Goal: Task Accomplishment & Management: Use online tool/utility

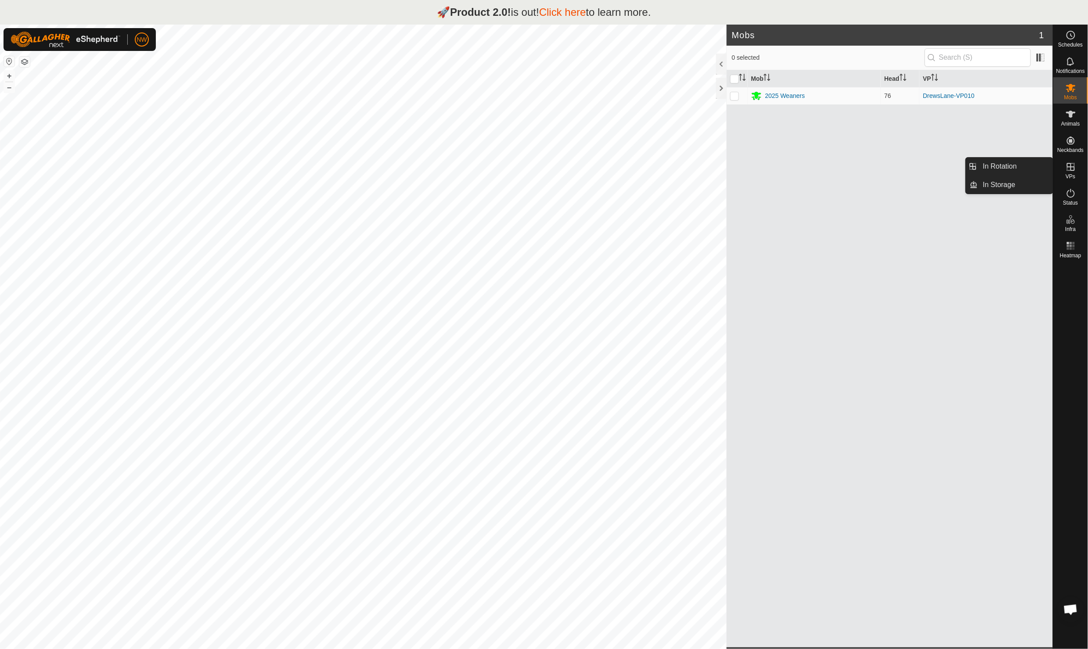
click at [1074, 171] on icon at bounding box center [1071, 167] width 11 height 11
click at [733, 97] on p-checkbox at bounding box center [734, 95] width 9 height 7
checkbox input "true"
click at [1075, 171] on icon at bounding box center [1071, 167] width 11 height 11
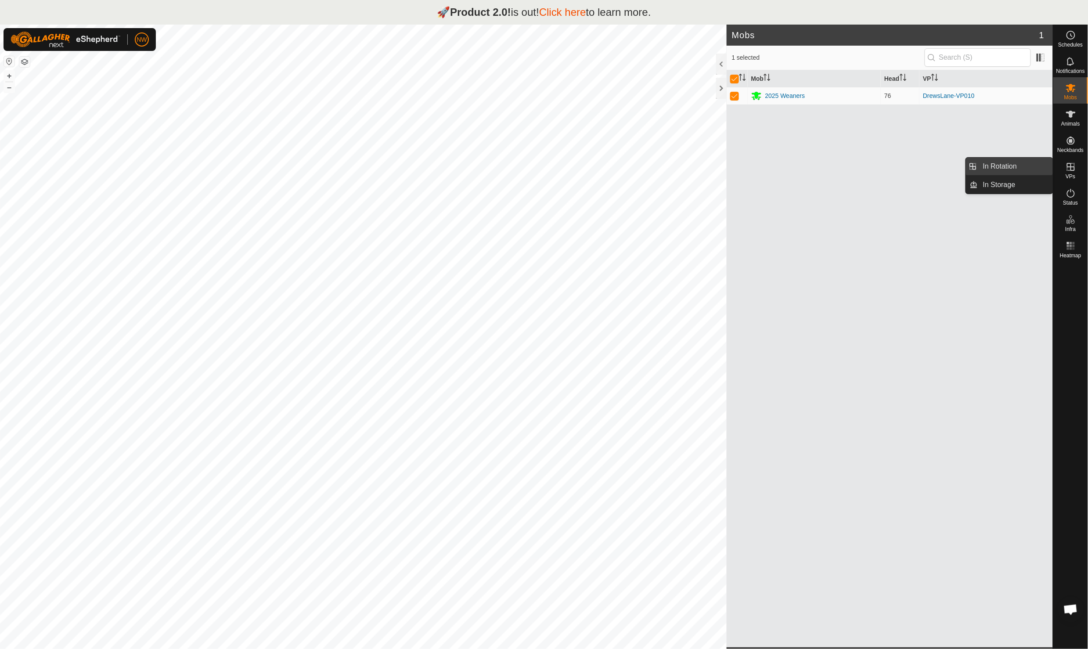
click at [993, 164] on link "In Rotation" at bounding box center [1015, 167] width 75 height 18
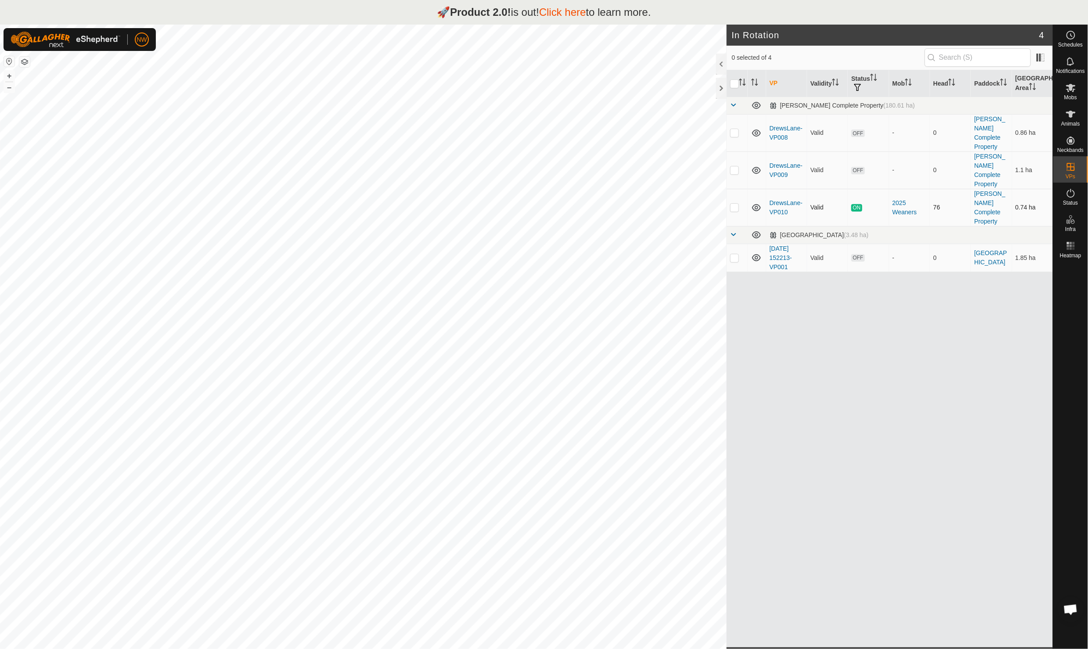
click at [733, 204] on p-checkbox at bounding box center [734, 207] width 9 height 7
checkbox input "true"
click at [1076, 89] on icon at bounding box center [1071, 88] width 11 height 11
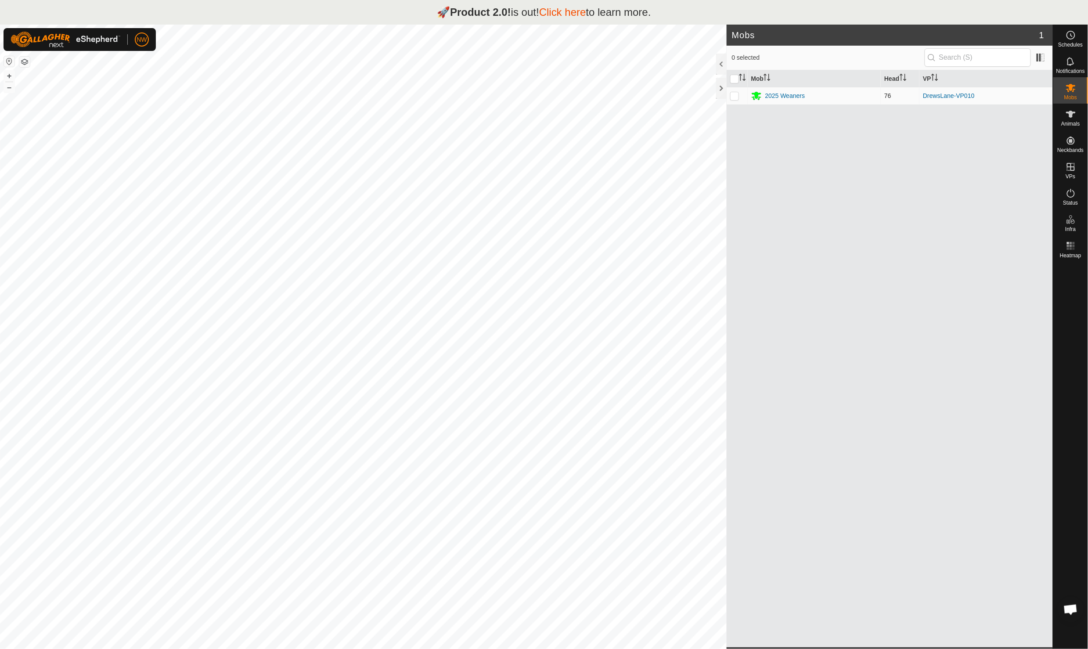
click at [735, 100] on td at bounding box center [737, 96] width 21 height 18
checkbox input "true"
click at [720, 64] on div at bounding box center [721, 64] width 11 height 21
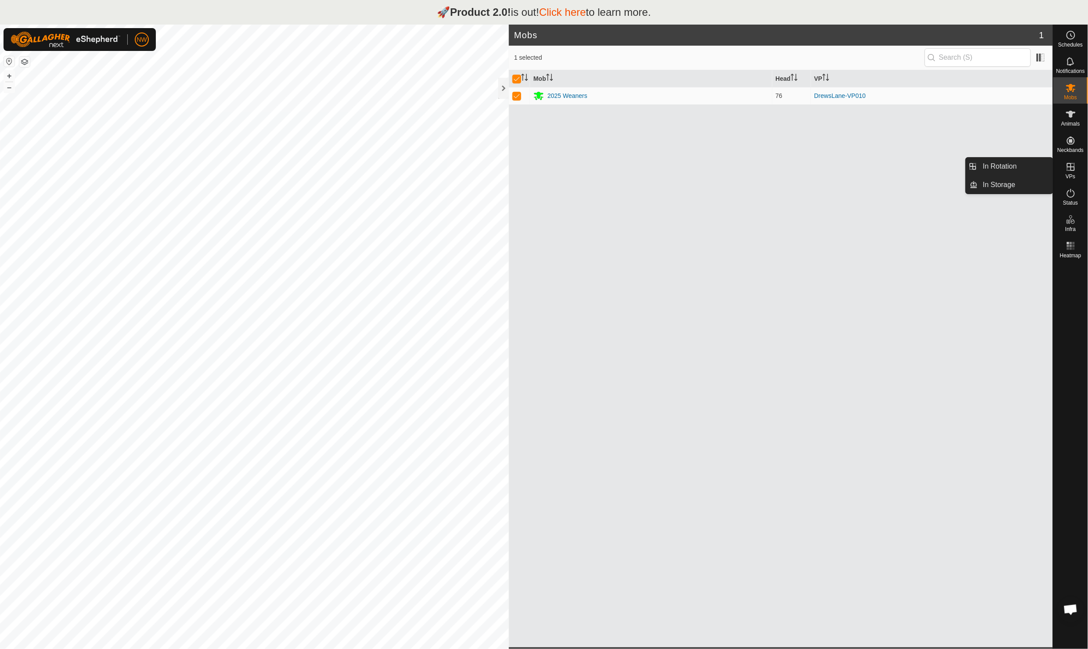
click at [1071, 171] on icon at bounding box center [1071, 167] width 11 height 11
click at [1007, 169] on link "In Rotation" at bounding box center [1015, 167] width 75 height 18
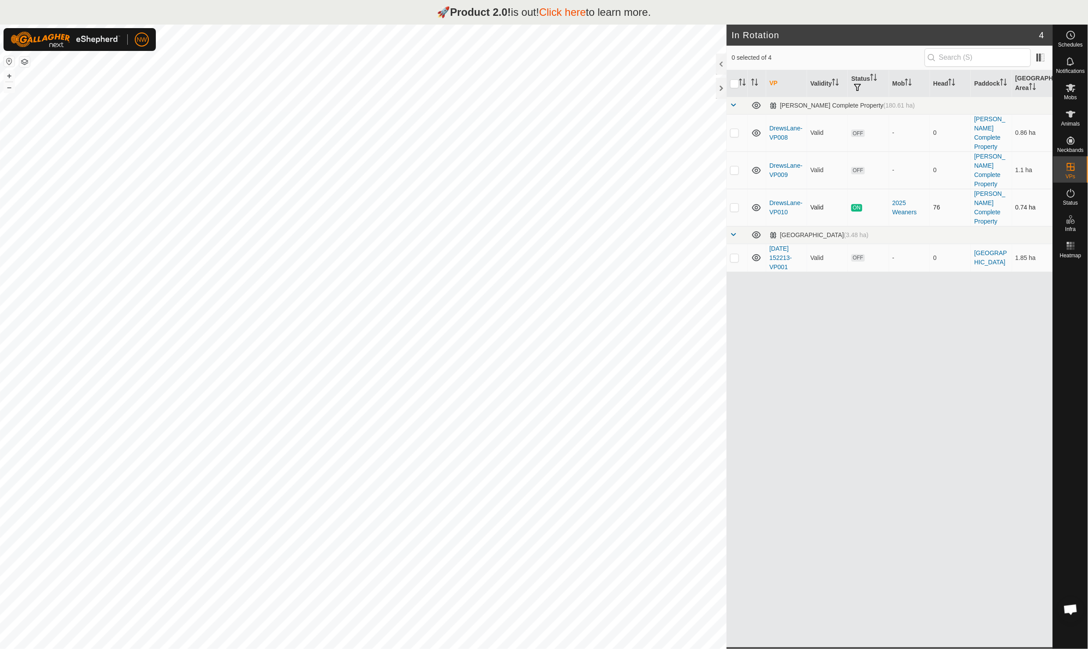
click at [729, 190] on td at bounding box center [737, 207] width 21 height 37
click at [883, 308] on div "VP Validity Status Mob Head Paddock Grazing Area Drews Complete Property (180.6…" at bounding box center [890, 358] width 326 height 577
click at [856, 345] on div "VP Validity Status Mob Head Paddock Grazing Area Drews Complete Property (180.6…" at bounding box center [890, 358] width 326 height 577
click at [735, 204] on p-checkbox at bounding box center [734, 207] width 9 height 7
checkbox input "true"
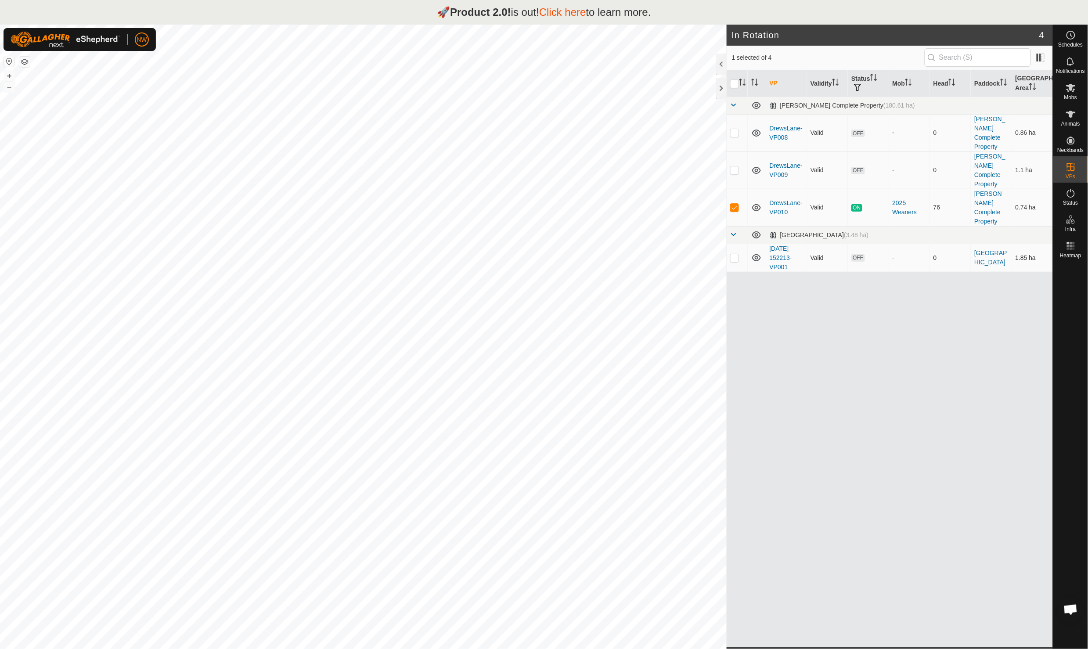
click at [733, 254] on p-checkbox at bounding box center [734, 257] width 9 height 7
click at [734, 254] on p-checkbox at bounding box center [734, 257] width 9 height 7
checkbox input "false"
click at [735, 166] on p-tablecheckbox at bounding box center [734, 169] width 9 height 7
checkbox input "true"
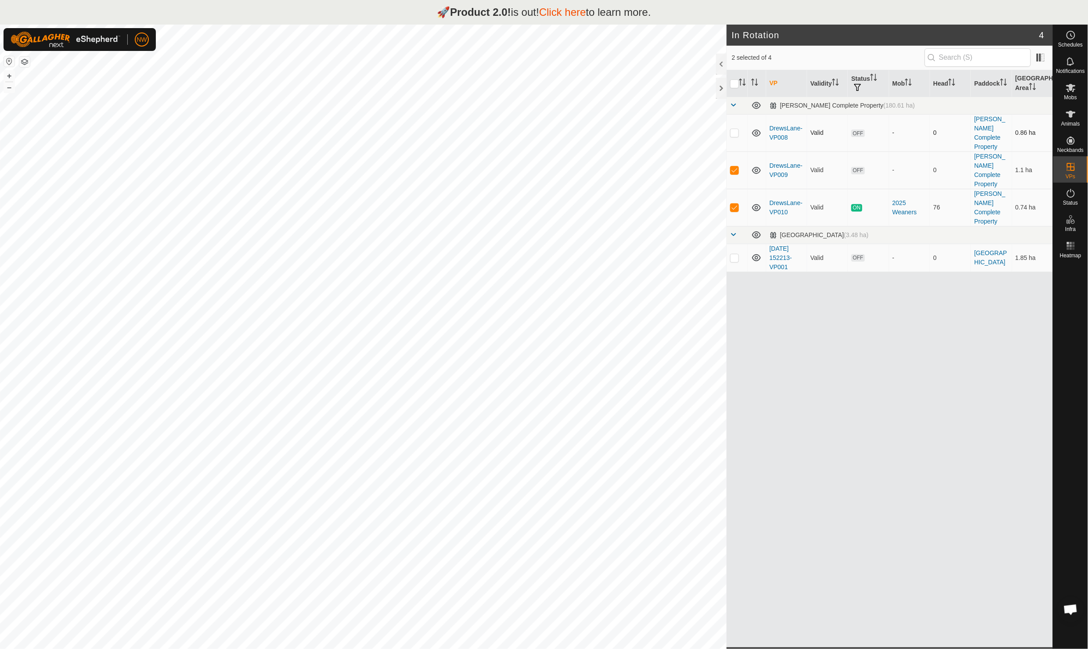
click at [733, 123] on td at bounding box center [737, 132] width 21 height 37
checkbox input "true"
click at [731, 166] on p-checkbox at bounding box center [734, 169] width 9 height 7
checkbox input "false"
click at [735, 129] on p-checkbox at bounding box center [734, 132] width 9 height 7
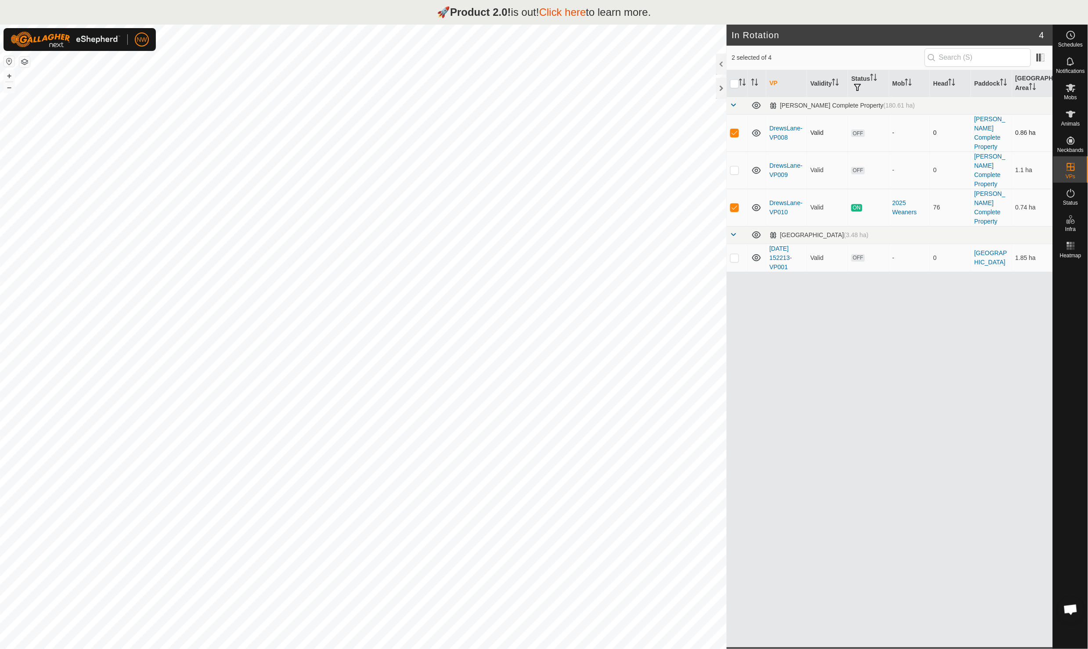
checkbox input "false"
click at [787, 199] on link "DrewsLane-VP010" at bounding box center [786, 207] width 33 height 16
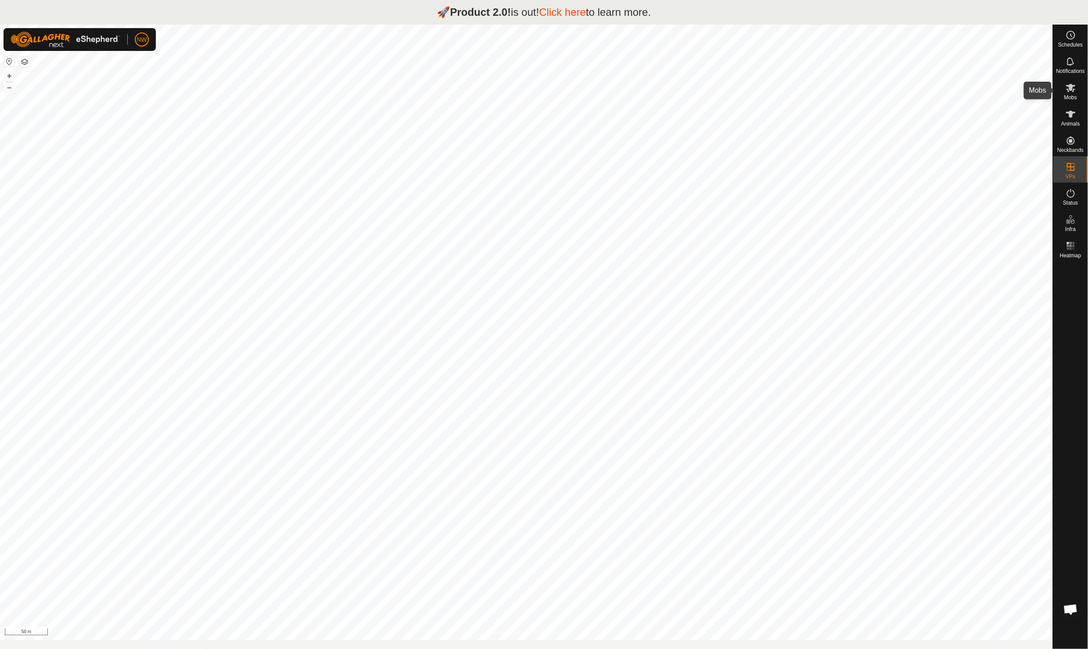
click at [1068, 87] on icon at bounding box center [1071, 88] width 11 height 11
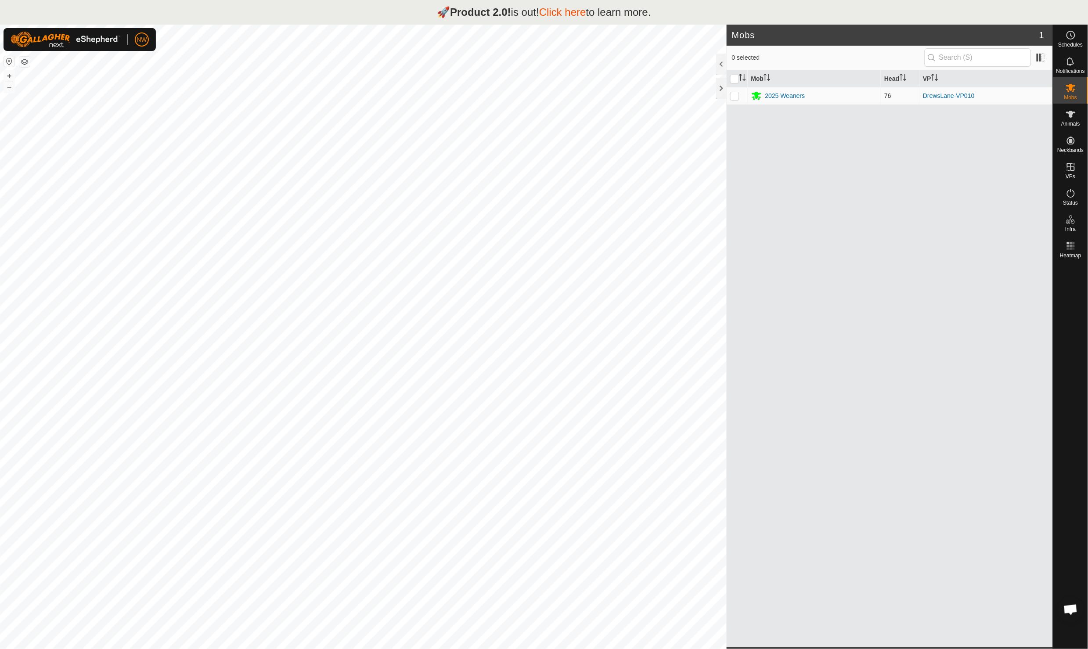
click at [733, 95] on p-checkbox at bounding box center [734, 95] width 9 height 7
checkbox input "true"
click at [1009, 168] on link "In Rotation" at bounding box center [1015, 167] width 75 height 18
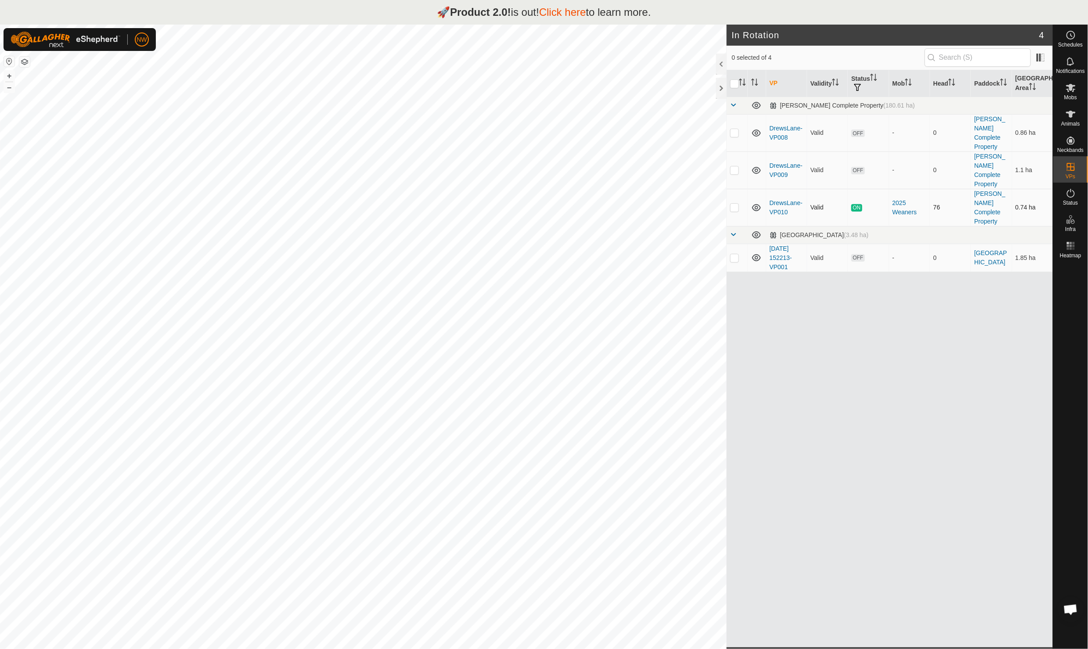
click at [735, 204] on p-checkbox at bounding box center [734, 207] width 9 height 7
checkbox input "true"
click at [756, 204] on icon at bounding box center [756, 207] width 9 height 7
click at [756, 202] on icon at bounding box center [756, 207] width 11 height 11
click at [756, 204] on icon at bounding box center [756, 207] width 9 height 7
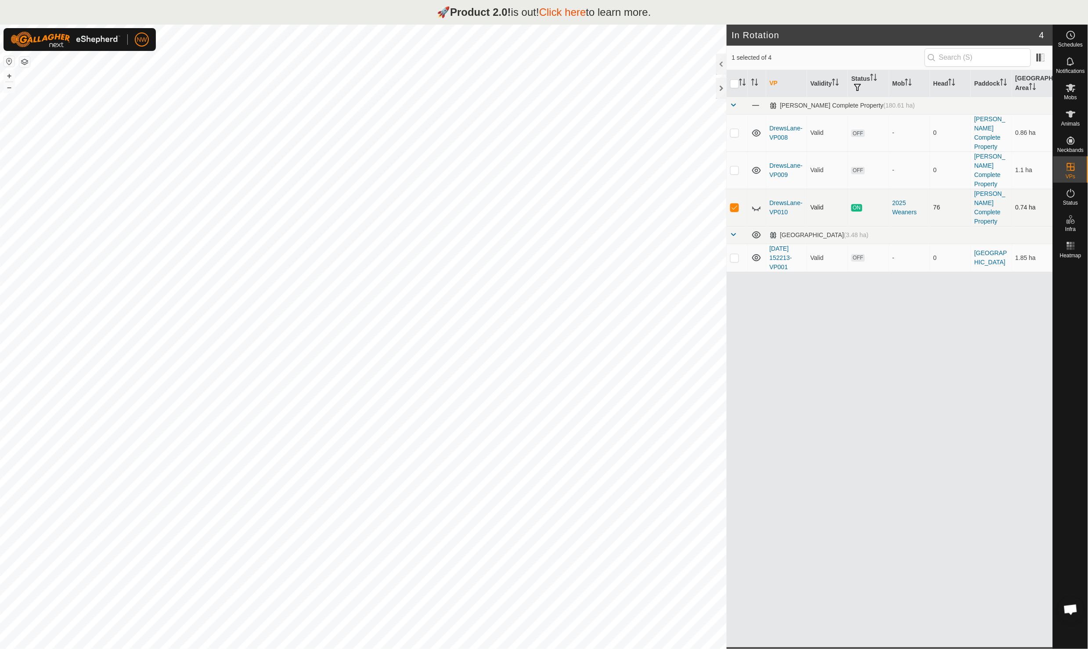
click at [756, 202] on icon at bounding box center [756, 207] width 11 height 11
click at [756, 204] on icon at bounding box center [756, 207] width 9 height 7
click at [756, 202] on icon at bounding box center [756, 207] width 11 height 11
click at [1066, 194] on icon at bounding box center [1071, 193] width 11 height 11
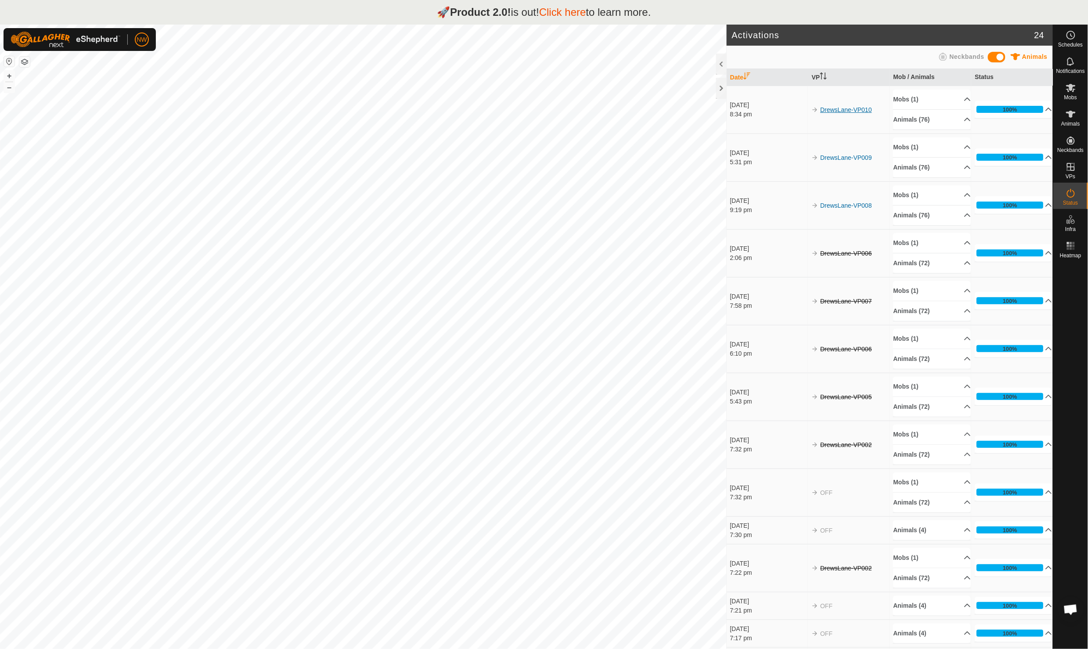
click at [823, 110] on link "DrewsLane-VP010" at bounding box center [846, 109] width 52 height 7
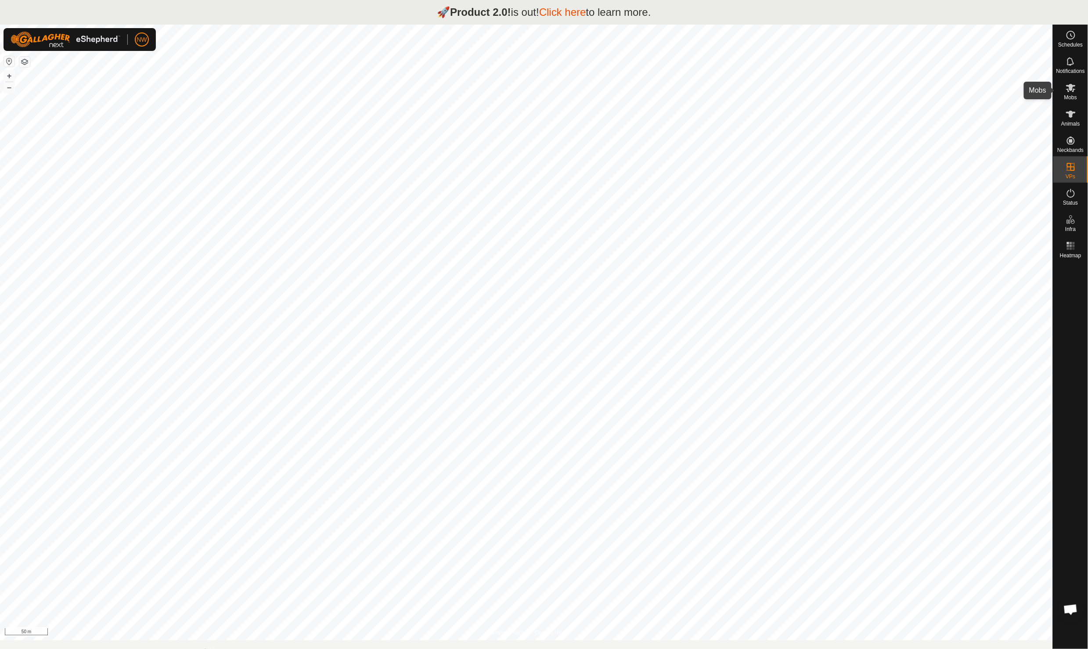
click at [1068, 92] on icon at bounding box center [1071, 88] width 10 height 8
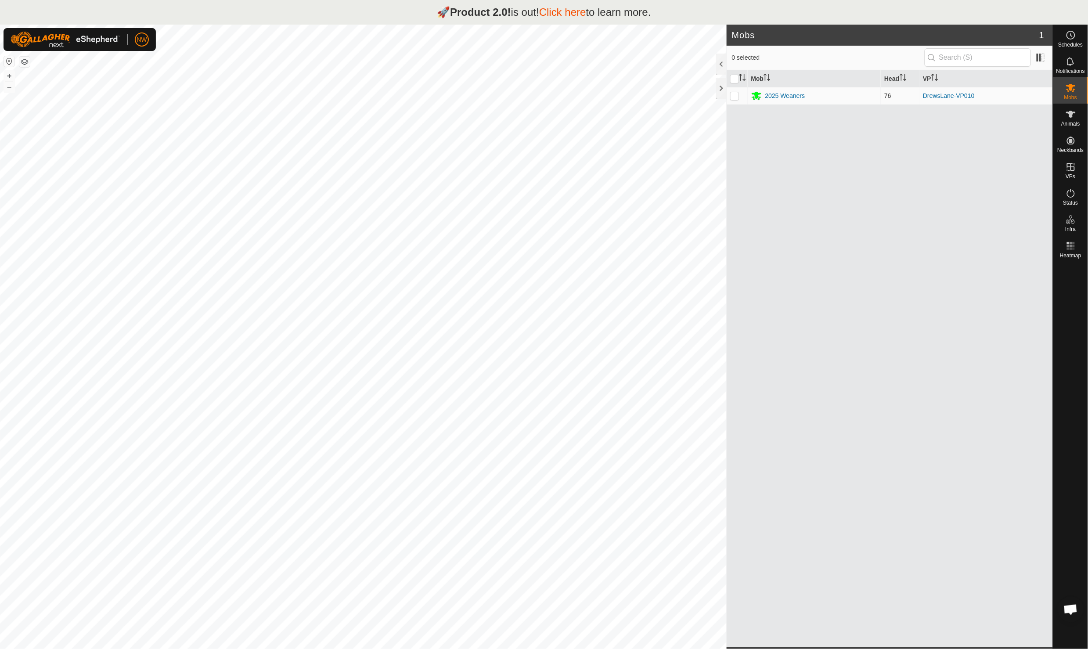
click at [729, 95] on td at bounding box center [737, 96] width 21 height 18
checkbox input "true"
click at [937, 96] on link "DrewsLane-VP010" at bounding box center [949, 95] width 52 height 7
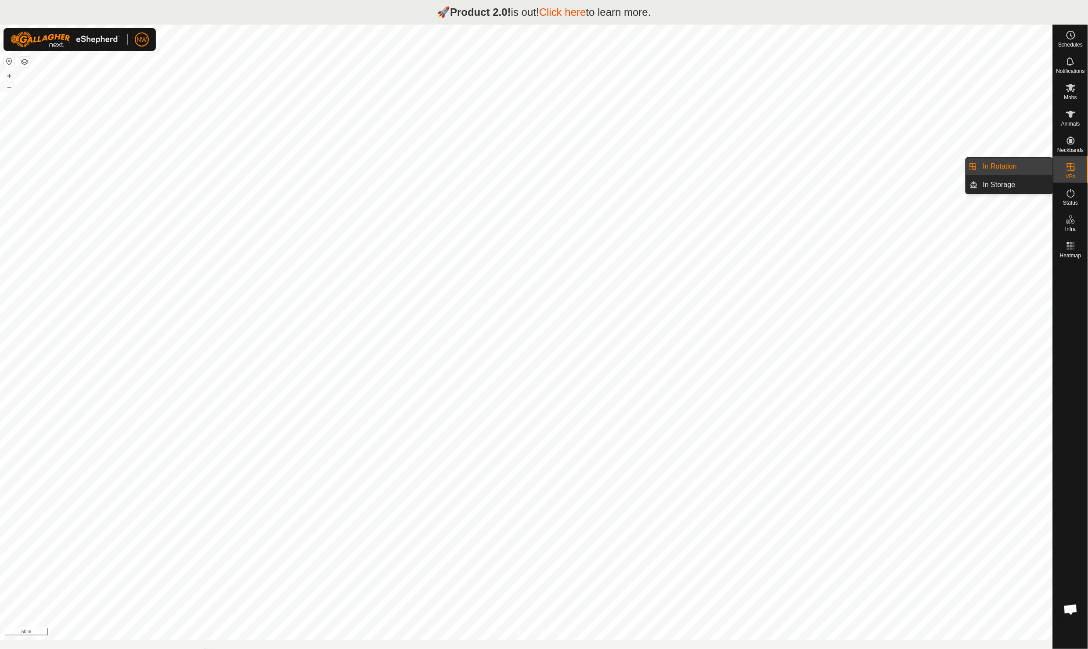
click at [1074, 170] on icon at bounding box center [1071, 167] width 8 height 8
click at [995, 181] on link "In Storage" at bounding box center [1015, 185] width 75 height 18
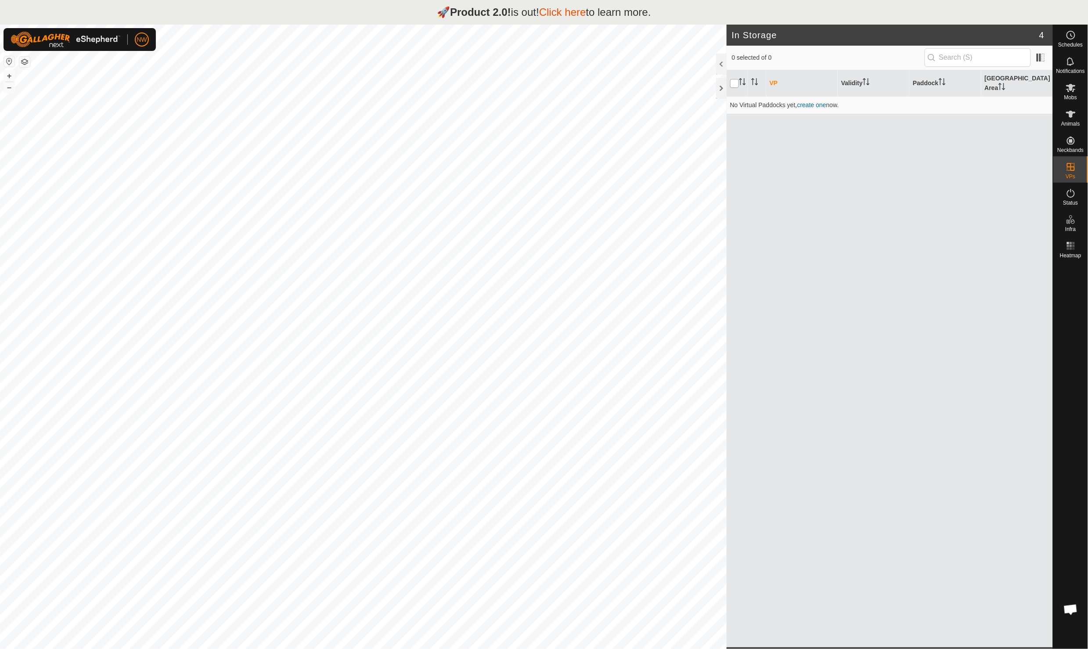
click at [735, 79] on input "checkbox" at bounding box center [734, 83] width 9 height 9
checkbox input "true"
click at [1070, 195] on icon at bounding box center [1071, 193] width 11 height 11
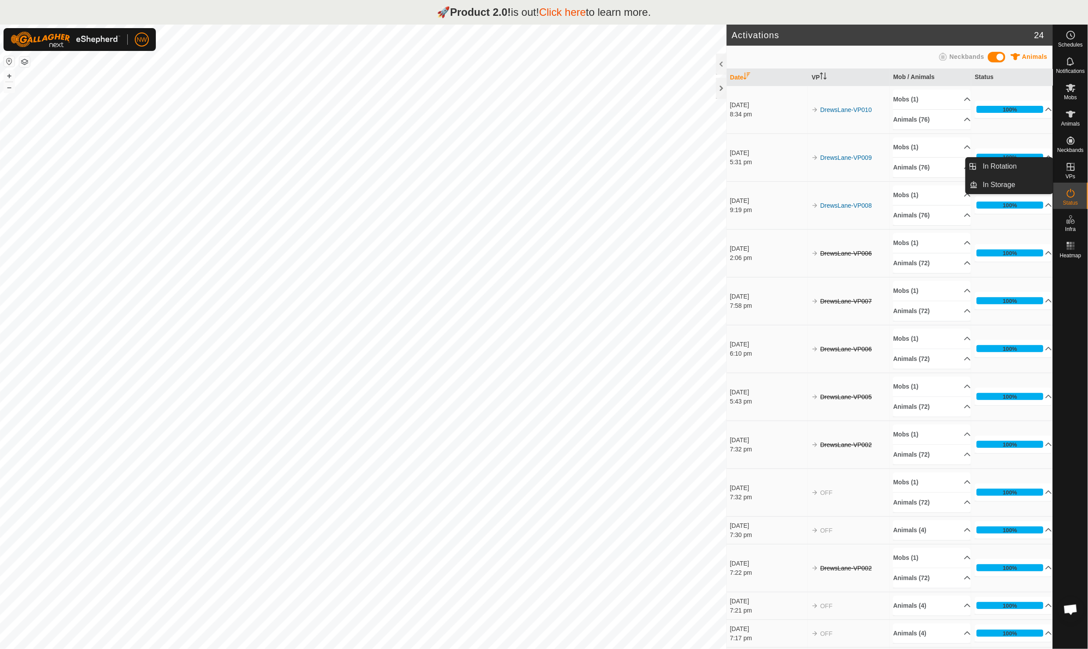
click at [1070, 166] on icon at bounding box center [1071, 167] width 11 height 11
click at [992, 162] on link "In Rotation" at bounding box center [1015, 167] width 75 height 18
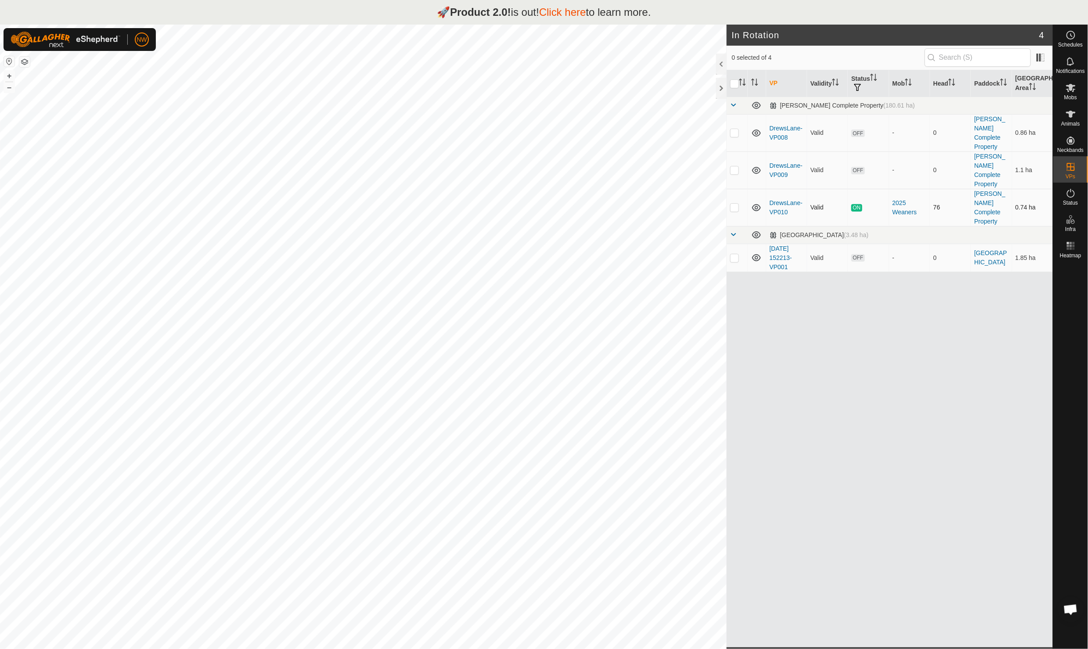
click at [735, 204] on p-checkbox at bounding box center [734, 207] width 9 height 7
checkbox input "true"
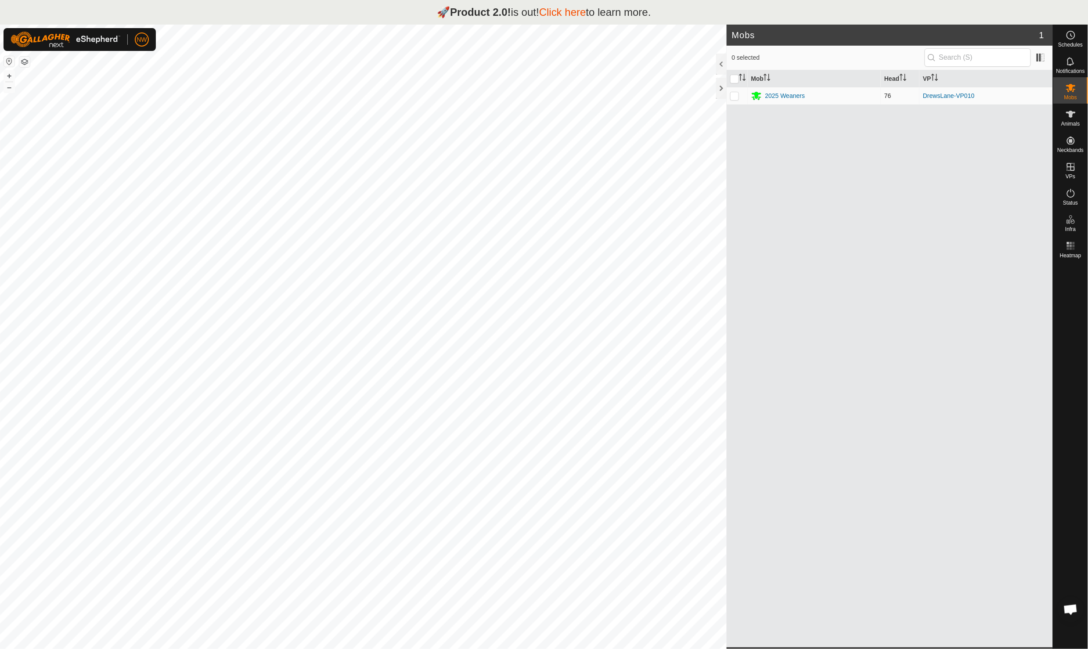
click at [732, 96] on p-checkbox at bounding box center [734, 95] width 9 height 7
checkbox input "true"
click at [1070, 246] on rect at bounding box center [1071, 246] width 2 height 2
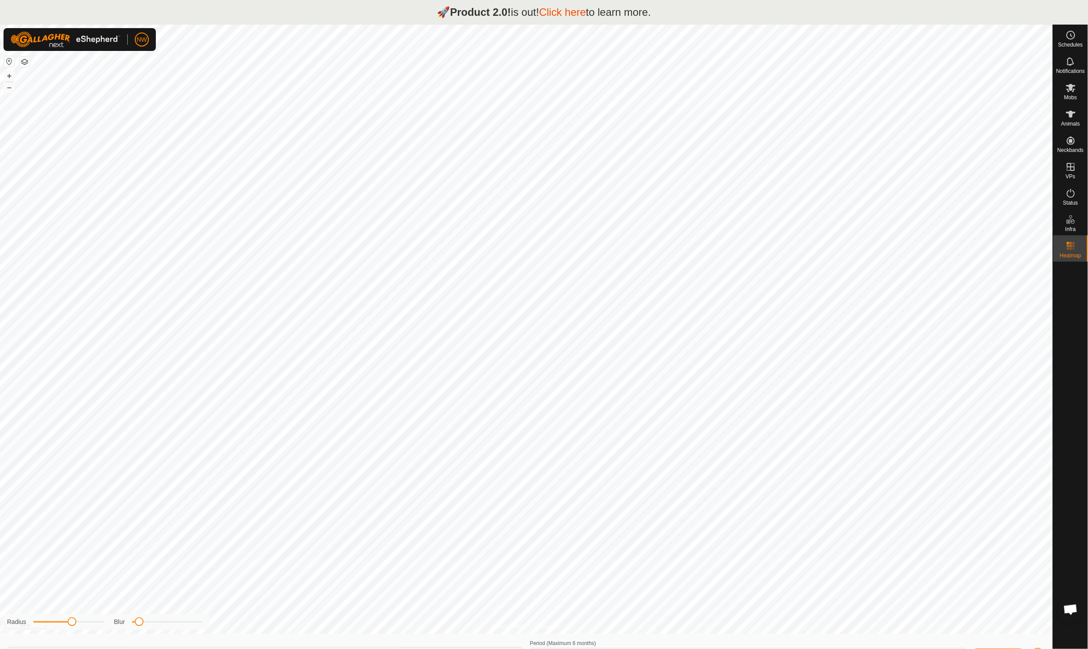
click at [1071, 249] on rect at bounding box center [1071, 249] width 2 height 2
click at [1073, 197] on icon at bounding box center [1071, 193] width 8 height 9
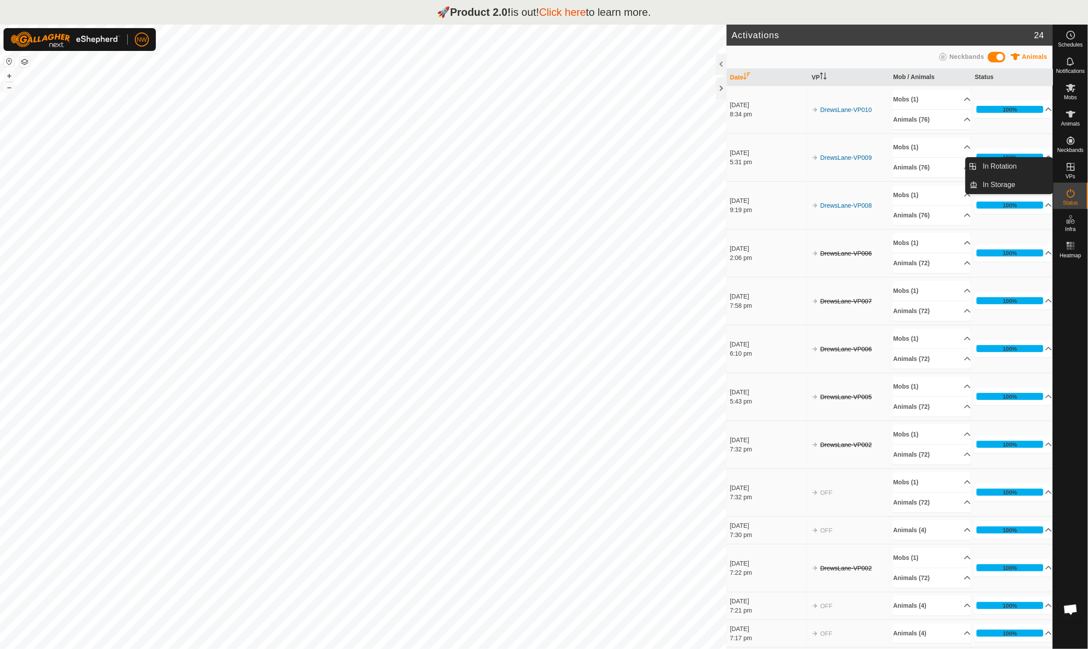
click at [1073, 169] on icon at bounding box center [1071, 167] width 11 height 11
click at [1013, 164] on link "In Rotation" at bounding box center [1015, 167] width 75 height 18
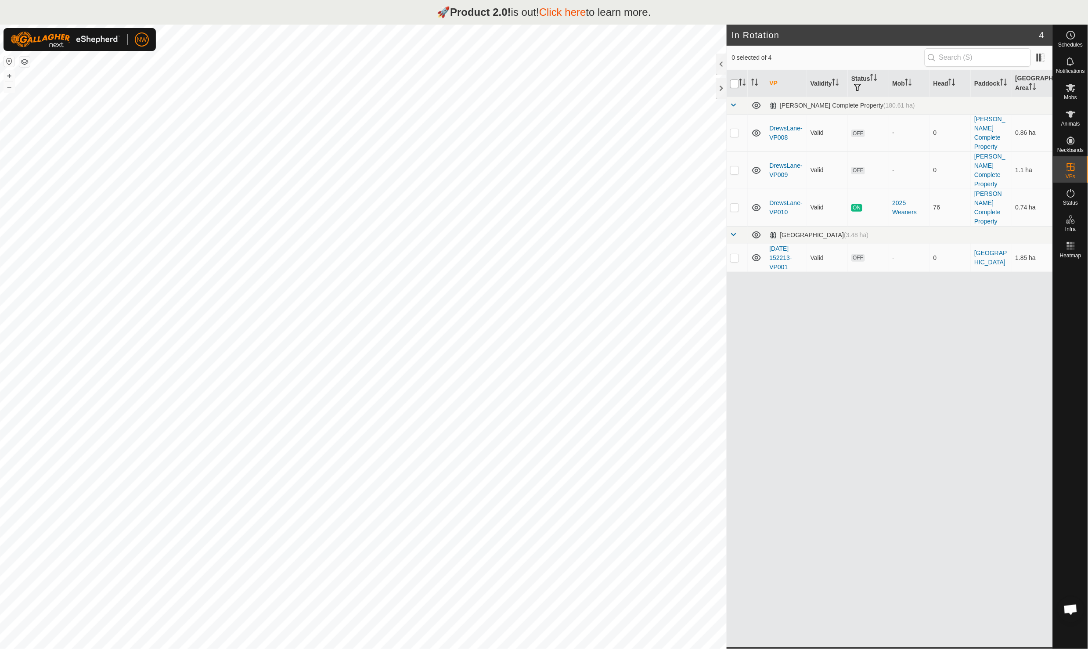
click at [731, 84] on input "checkbox" at bounding box center [734, 83] width 9 height 9
checkbox input "true"
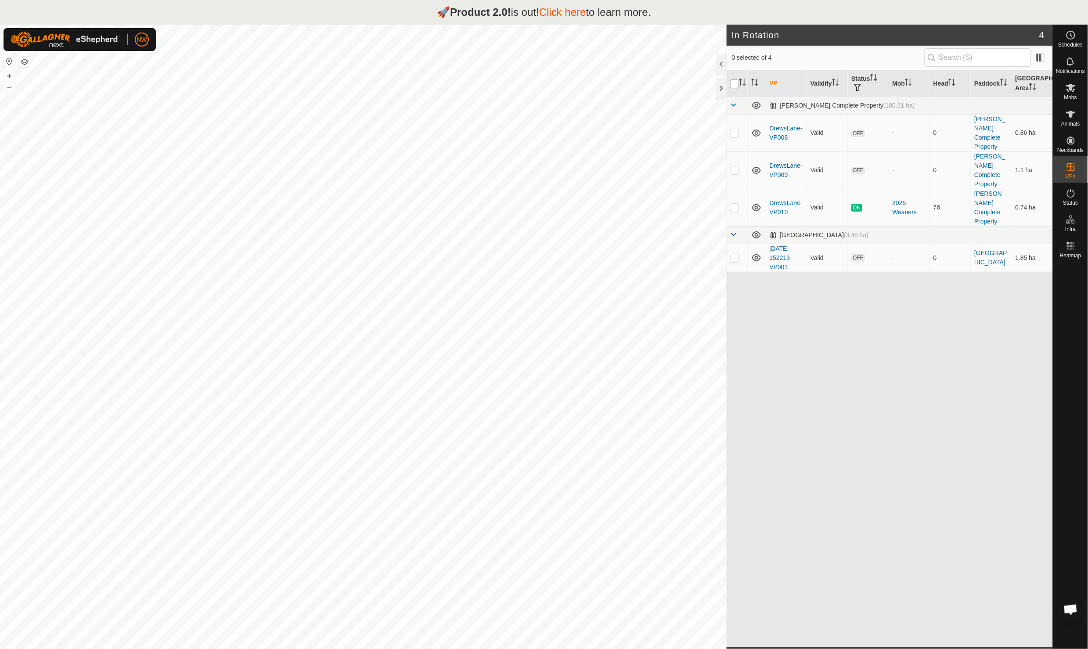
checkbox input "true"
click at [732, 78] on th at bounding box center [737, 83] width 21 height 27
click at [733, 85] on input "checkbox" at bounding box center [734, 83] width 9 height 9
checkbox input "false"
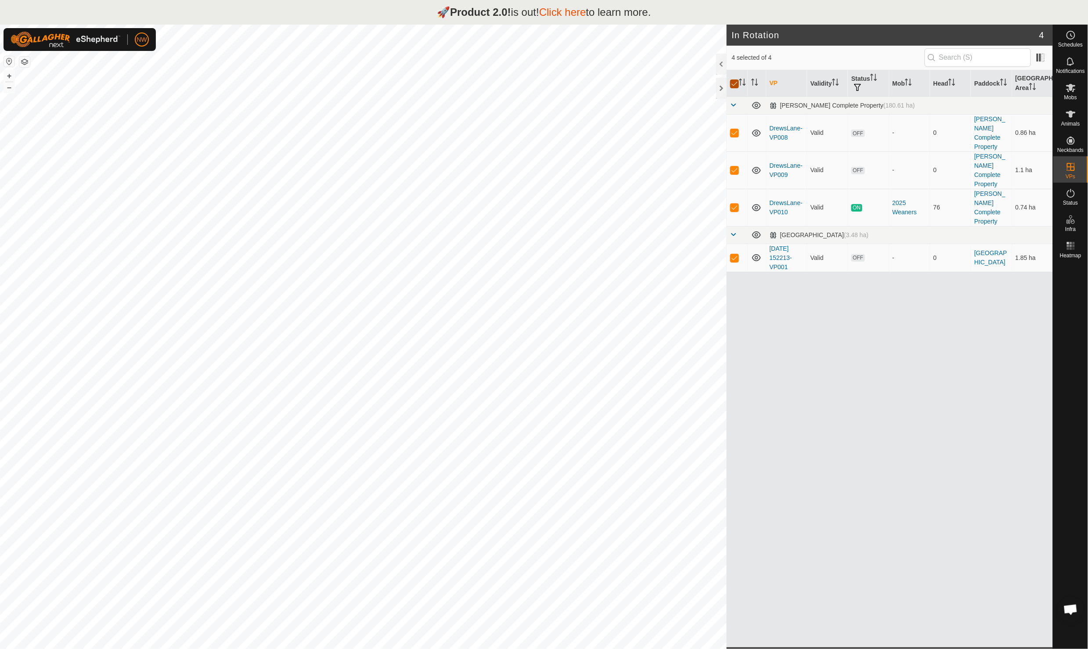
checkbox input "false"
click at [734, 204] on p-checkbox at bounding box center [734, 207] width 9 height 7
checkbox input "true"
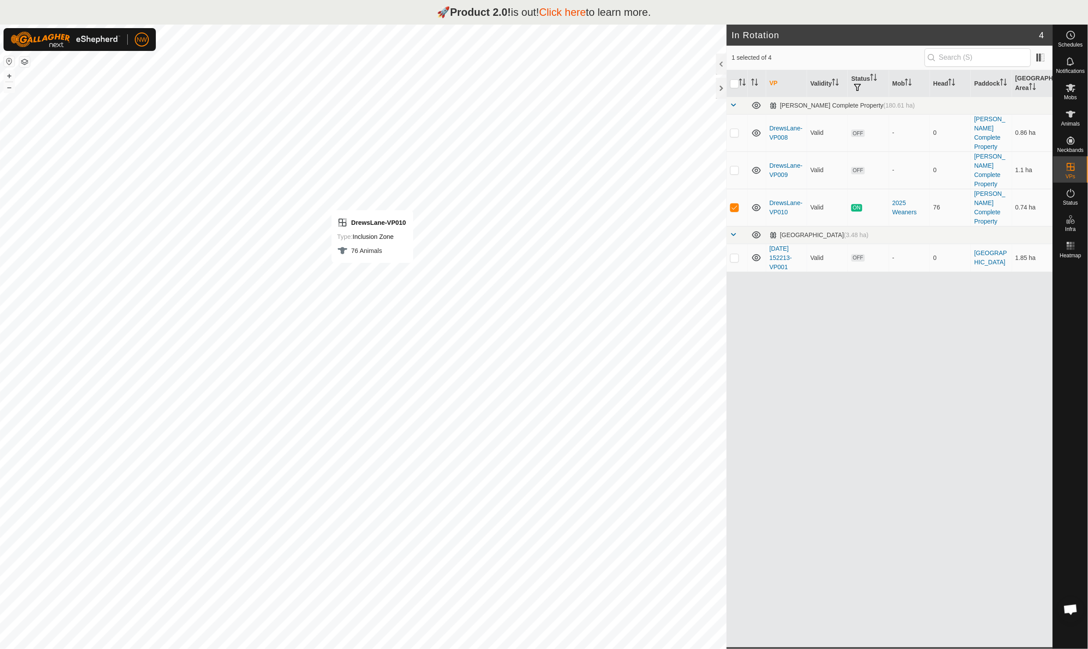
drag, startPoint x: 745, startPoint y: 191, endPoint x: 817, endPoint y: 400, distance: 220.4
click at [817, 400] on div "VP Validity Status Mob Head Paddock Grazing Area Drews Complete Property (180.6…" at bounding box center [890, 358] width 326 height 577
click at [1070, 610] on span "Open chat" at bounding box center [1071, 610] width 14 height 12
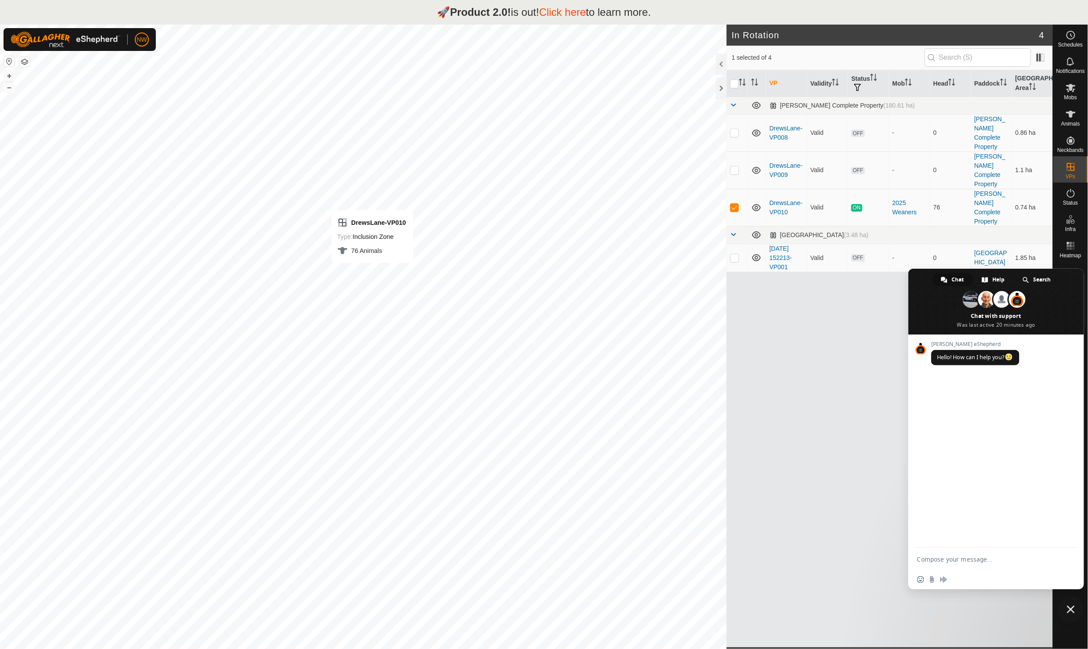
click at [915, 382] on div "Gallagher eShepherd Hello! How can I help you?" at bounding box center [997, 441] width 176 height 213
click at [975, 132] on link "Unfitted Neckbands" at bounding box center [1009, 139] width 87 height 18
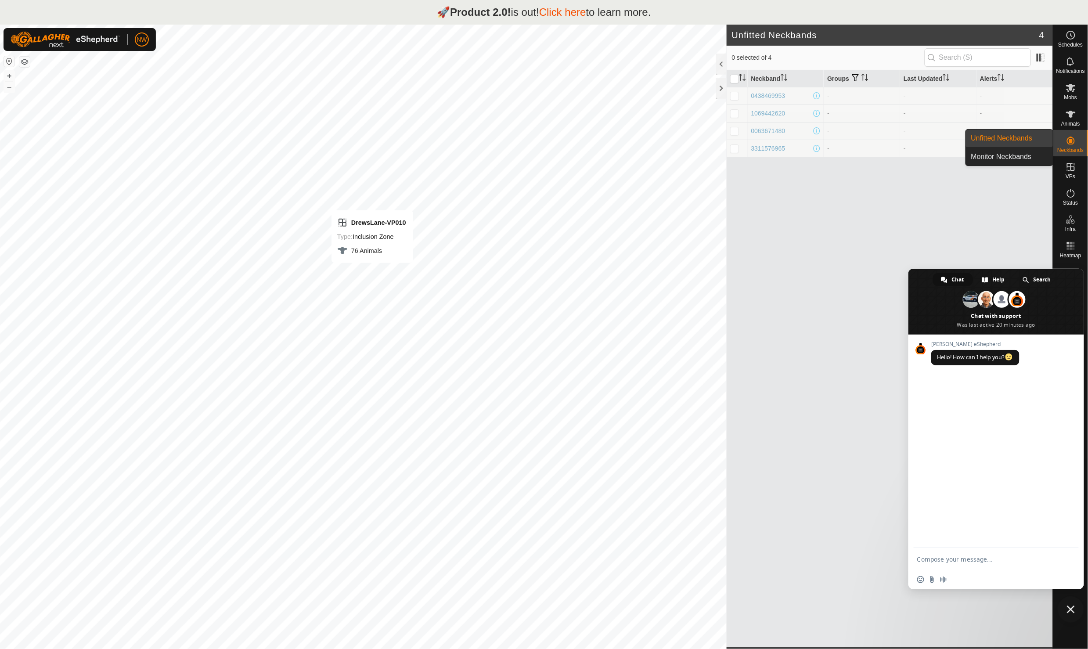
click at [1074, 144] on icon at bounding box center [1071, 140] width 11 height 11
click at [975, 153] on link "Monitor Neckbands" at bounding box center [1009, 157] width 87 height 18
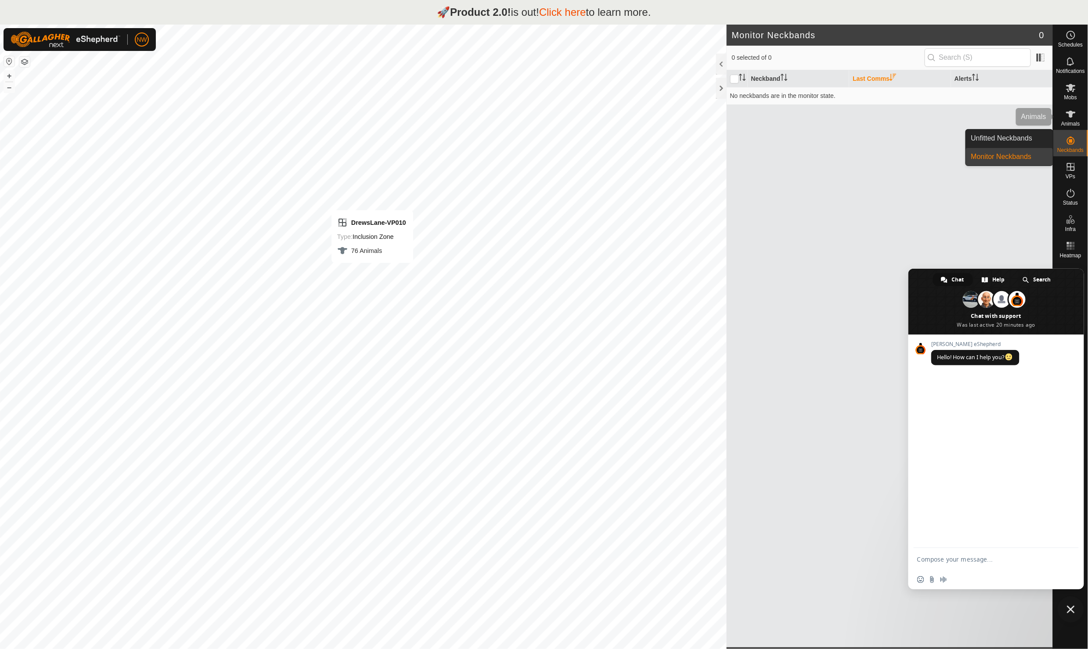
click at [1074, 116] on icon at bounding box center [1071, 114] width 11 height 11
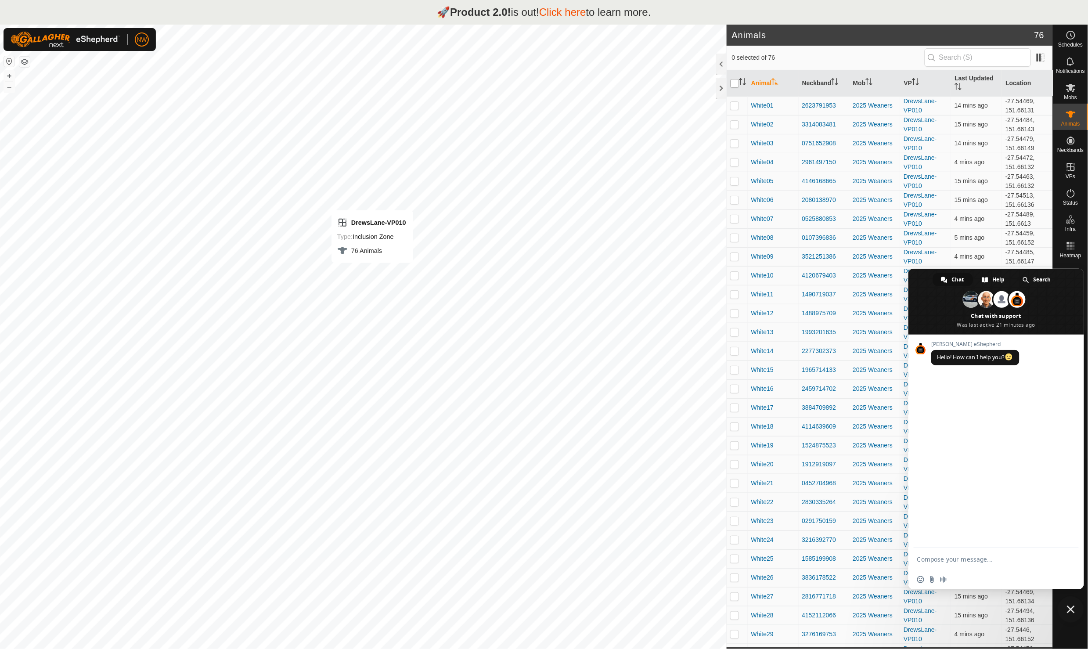
click at [732, 83] on input "checkbox" at bounding box center [734, 83] width 9 height 9
checkbox input "true"
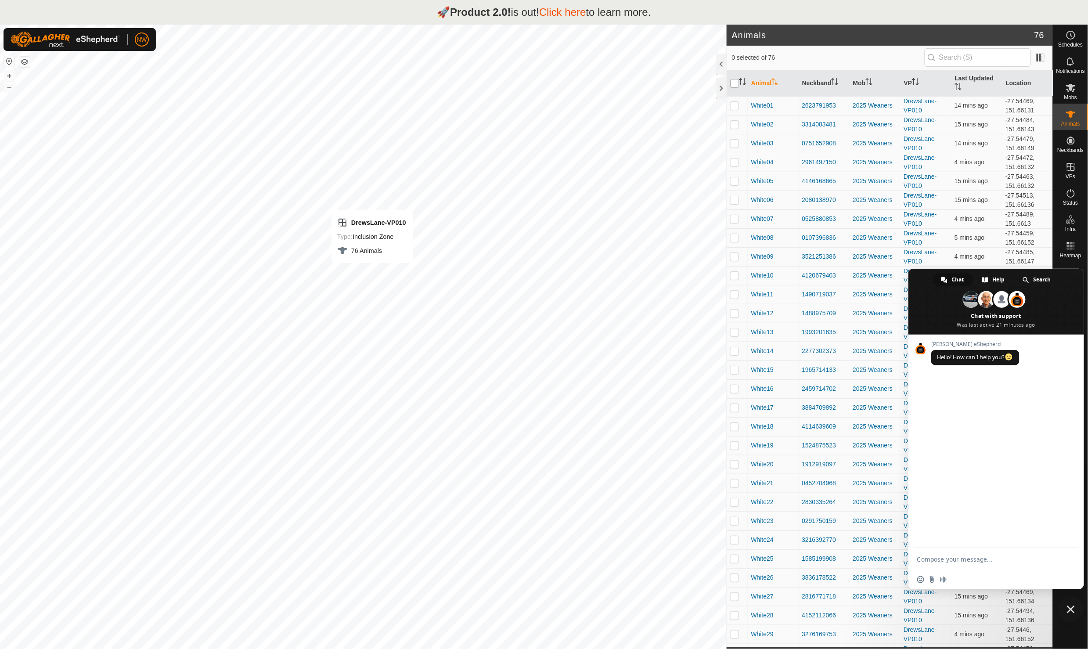
checkbox input "true"
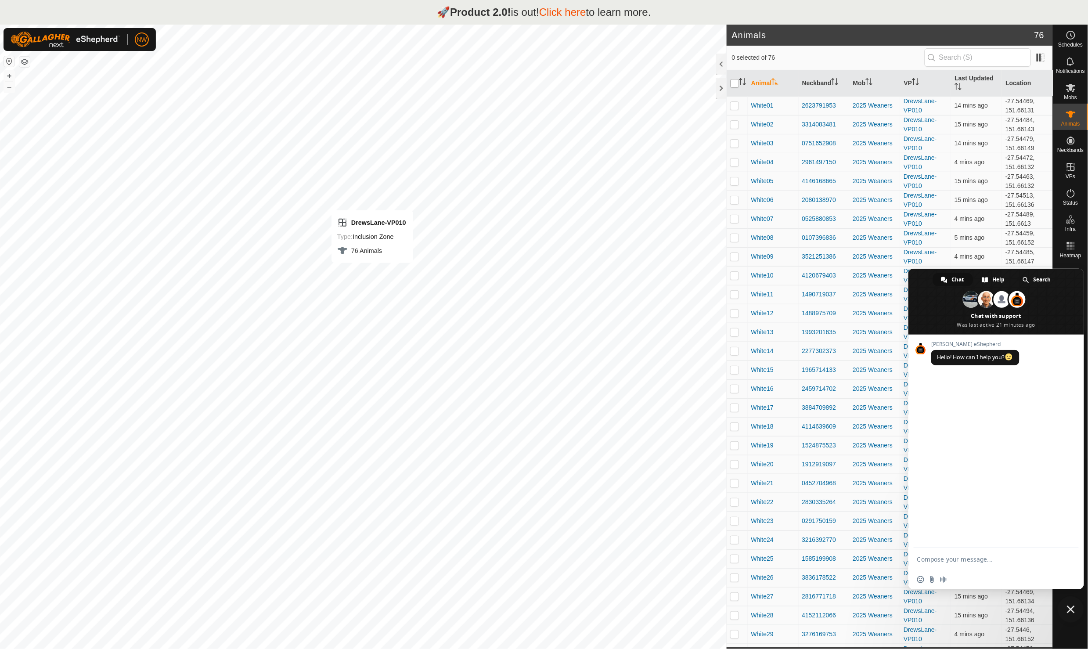
checkbox input "true"
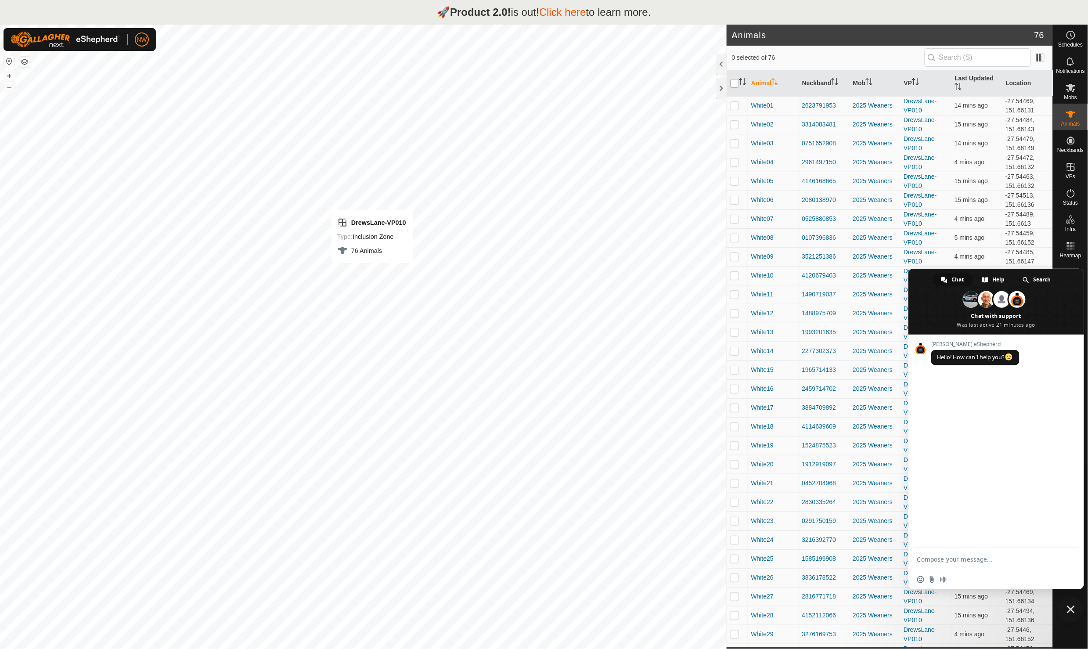
checkbox input "true"
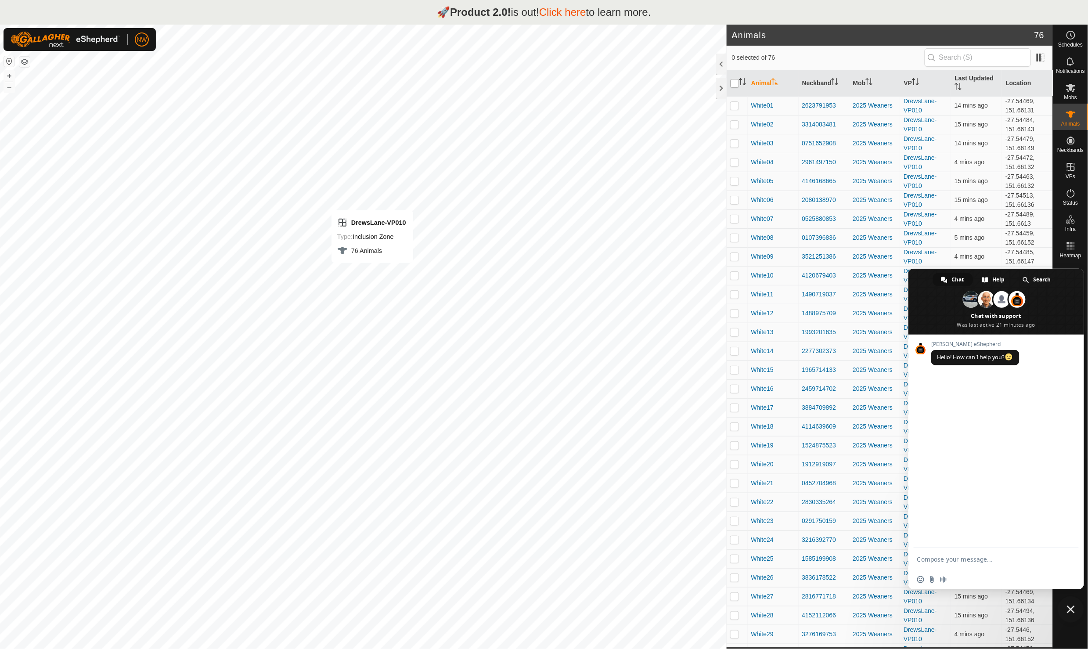
checkbox input "true"
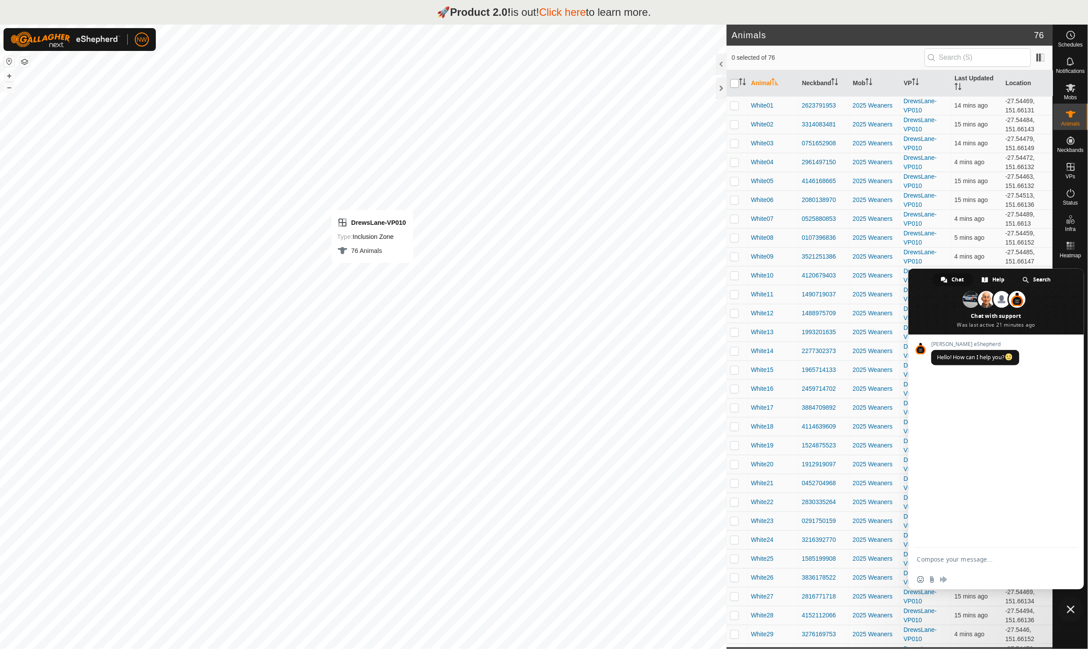
checkbox input "true"
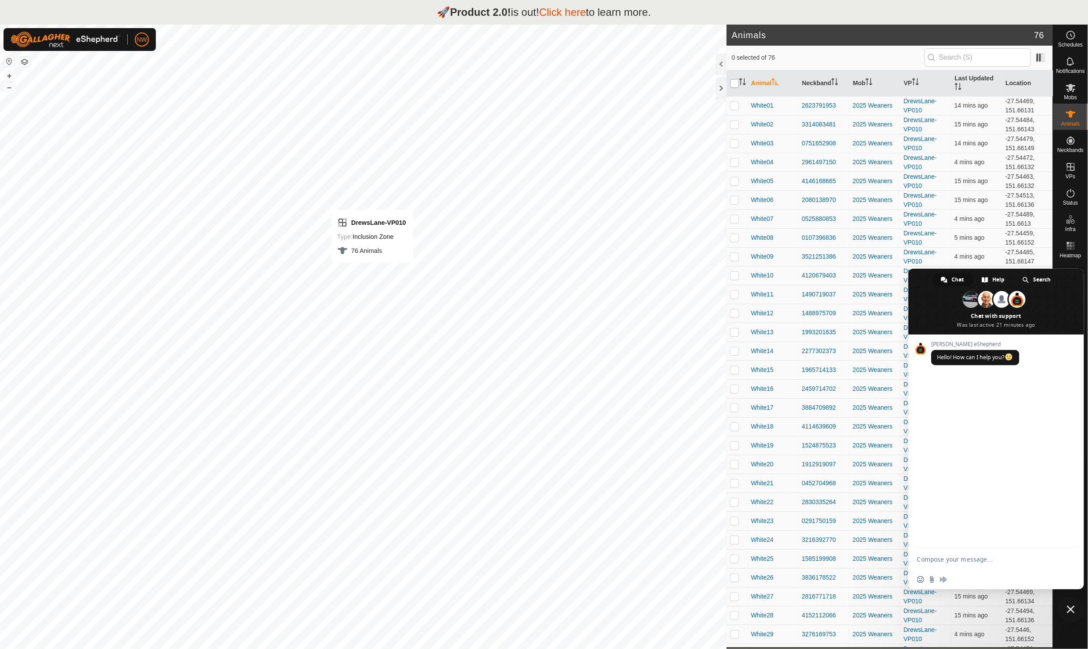
checkbox input "true"
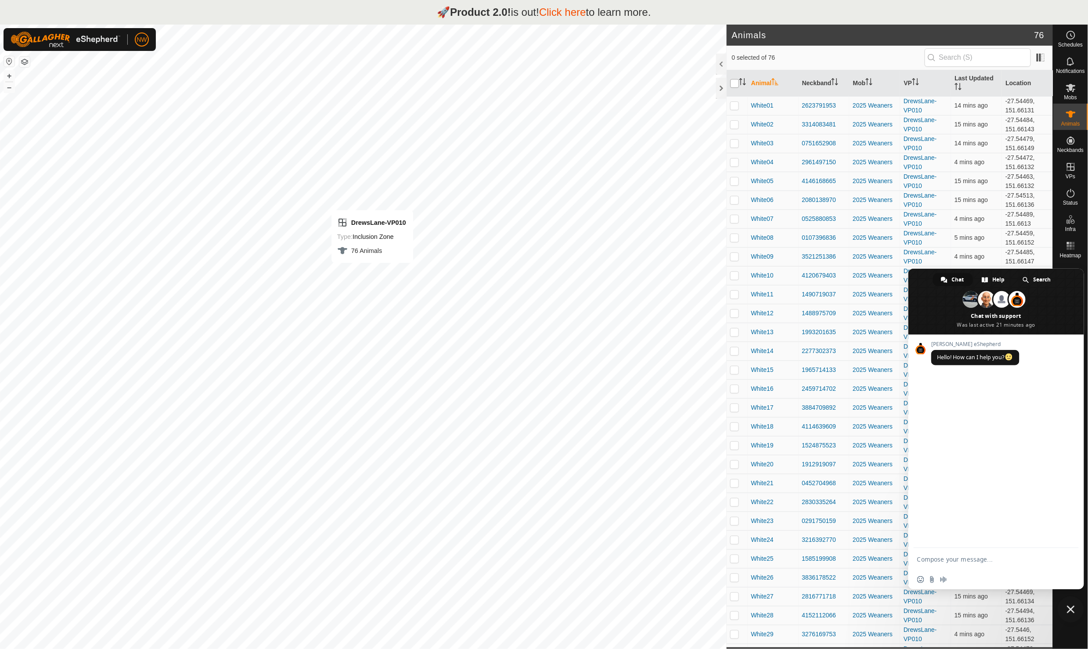
checkbox input "true"
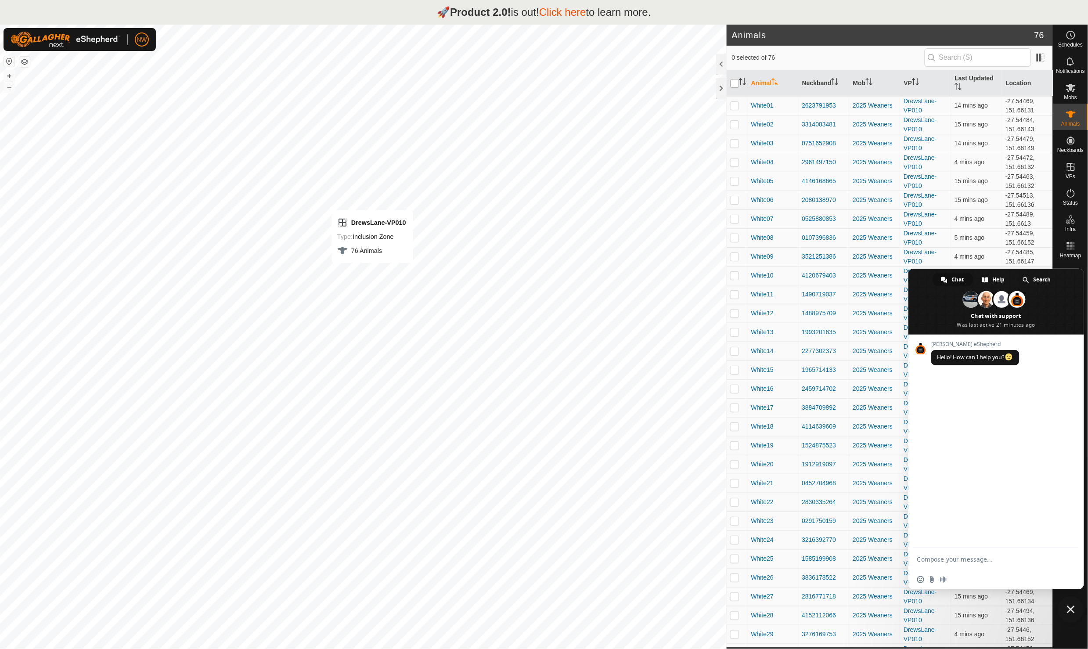
checkbox input "true"
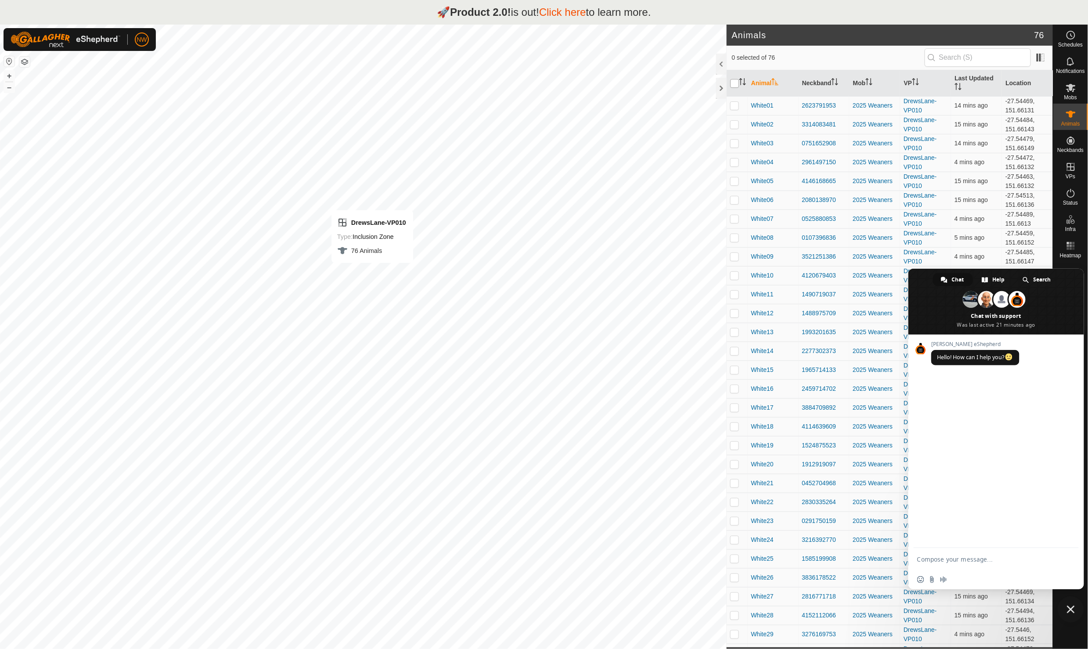
checkbox input "true"
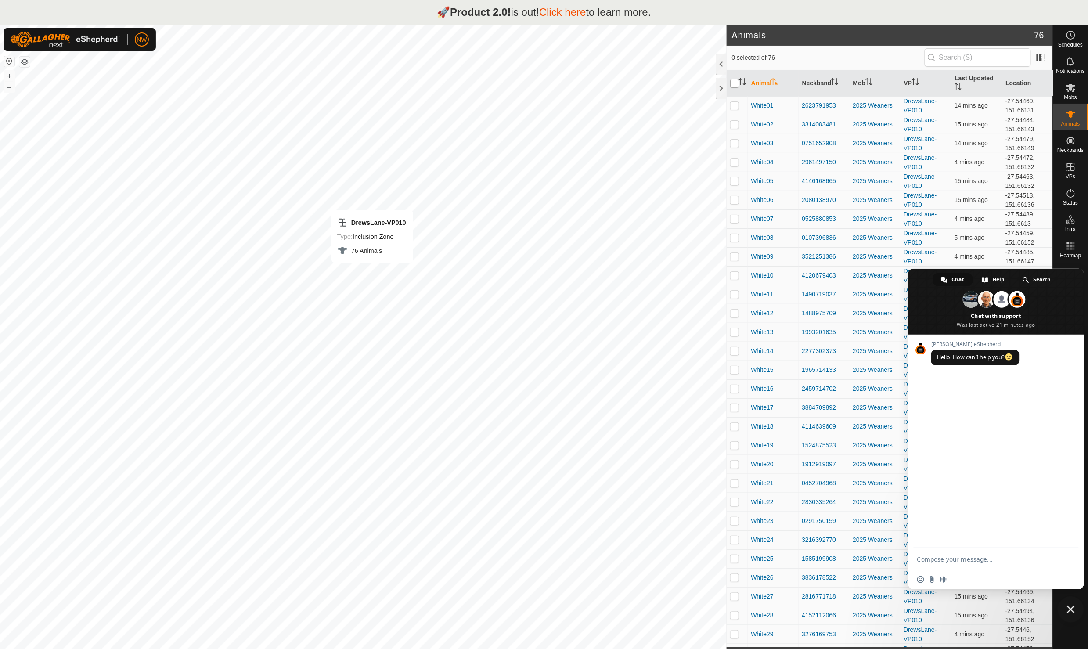
checkbox input "true"
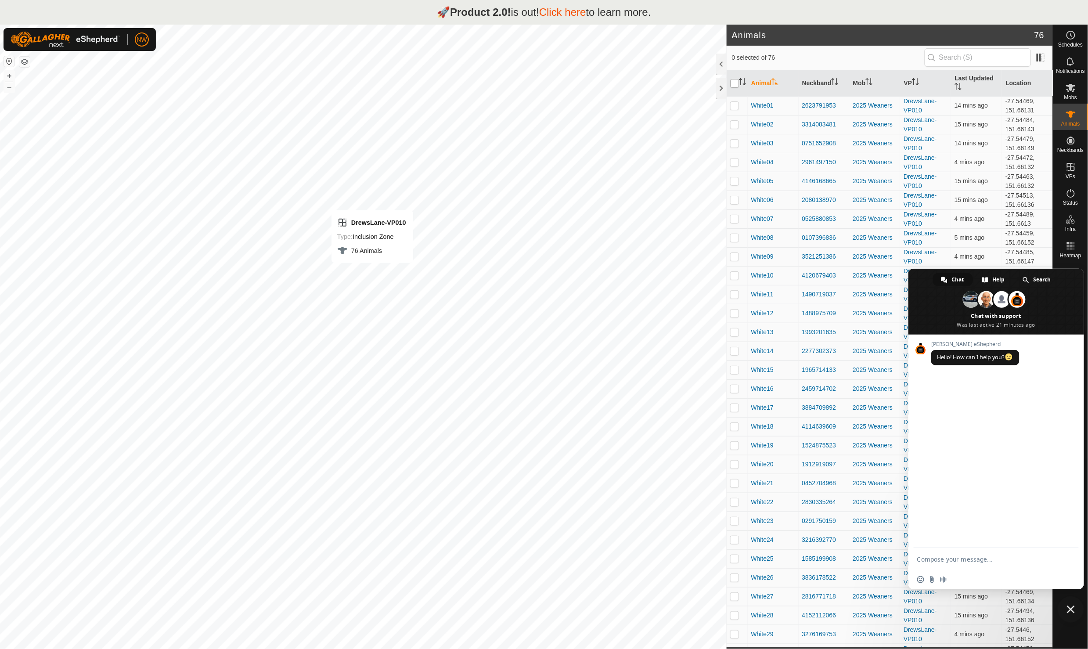
checkbox input "true"
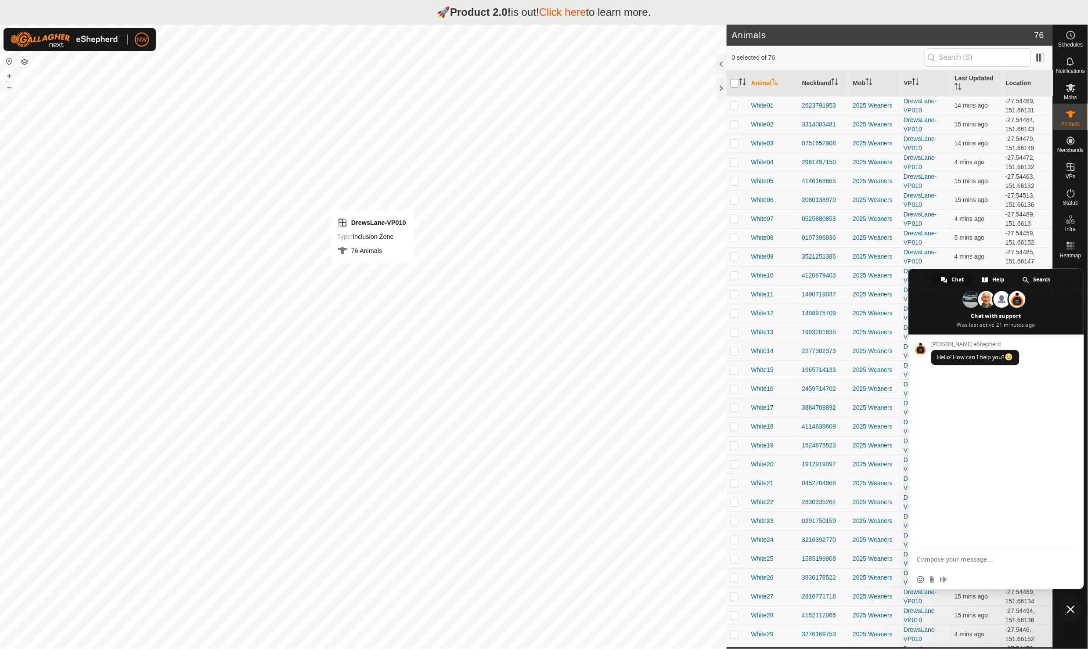
checkbox input "true"
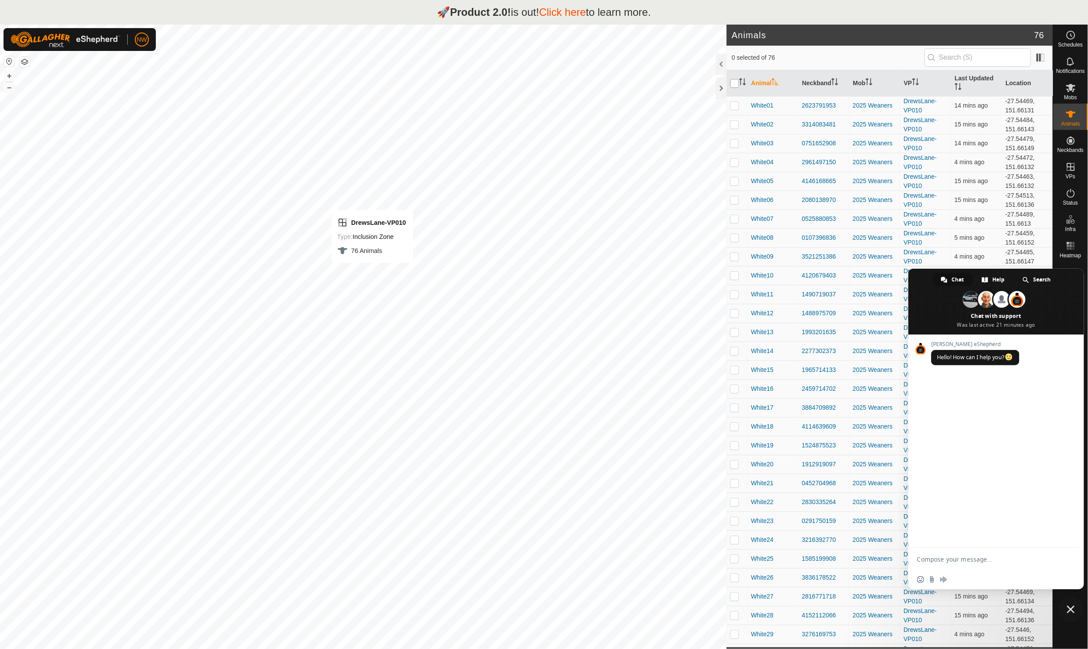
checkbox input "true"
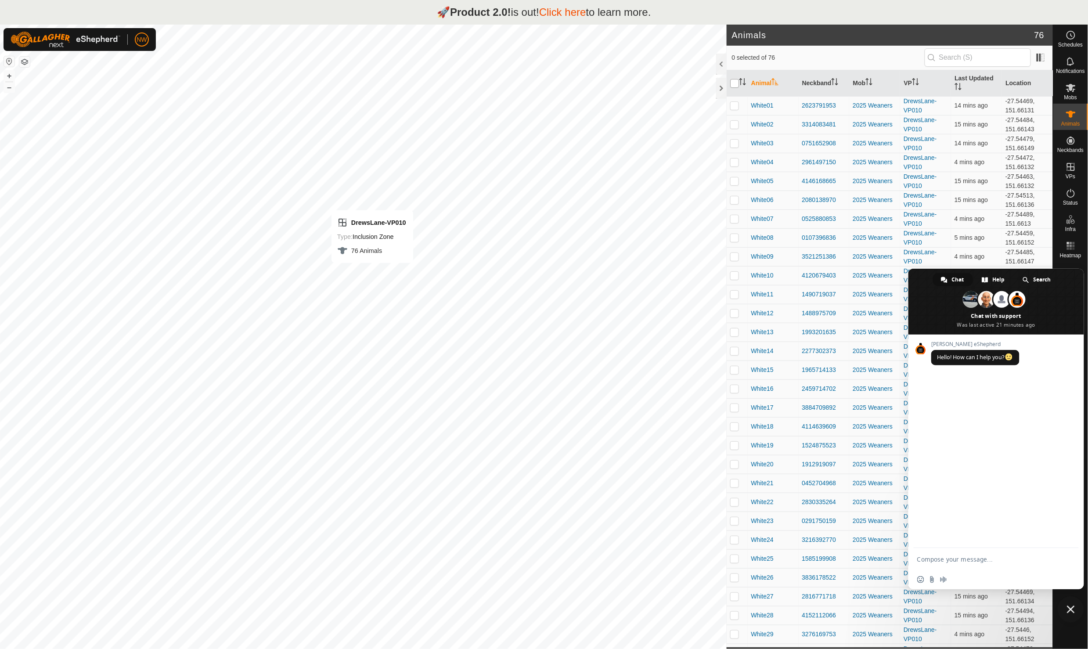
checkbox input "true"
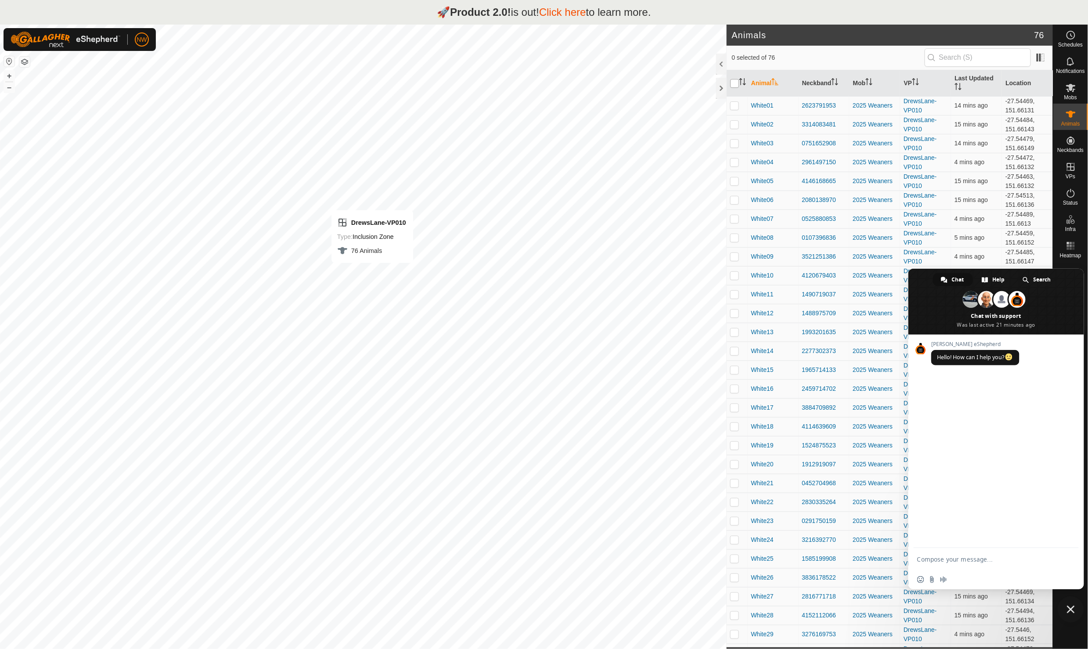
checkbox input "true"
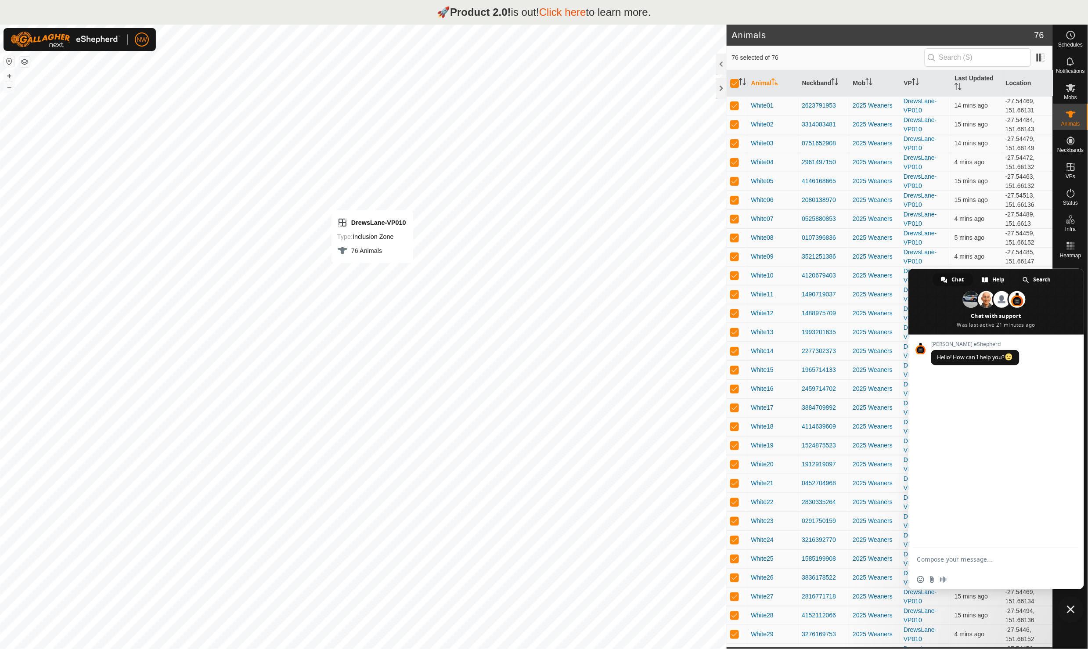
click at [1071, 609] on span "Close chat" at bounding box center [1071, 610] width 8 height 8
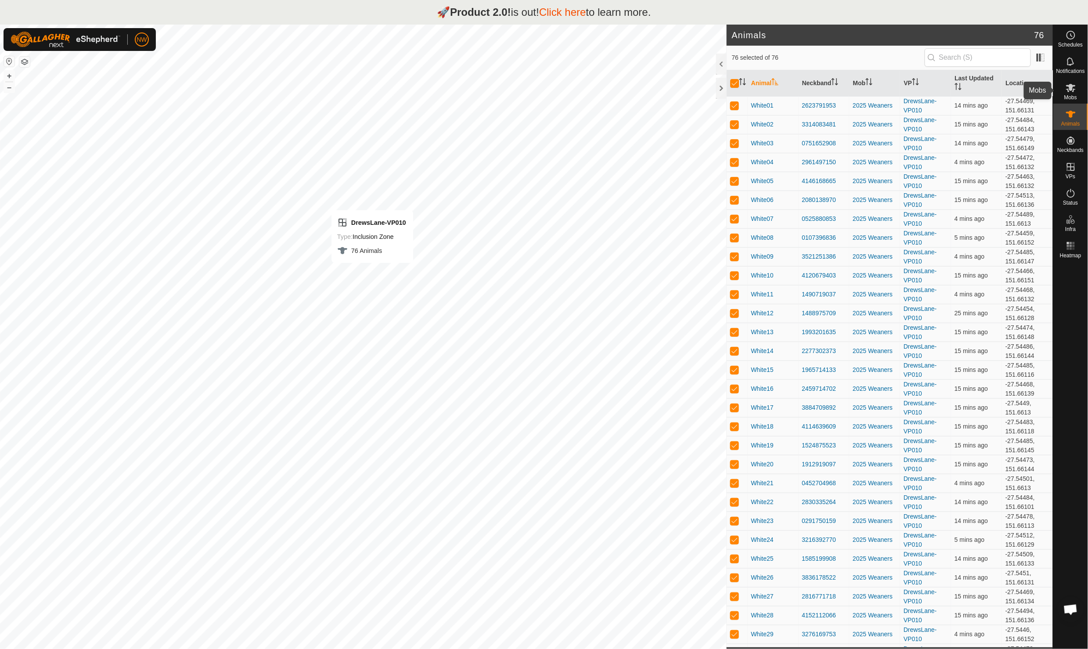
click at [1072, 92] on icon at bounding box center [1071, 88] width 11 height 11
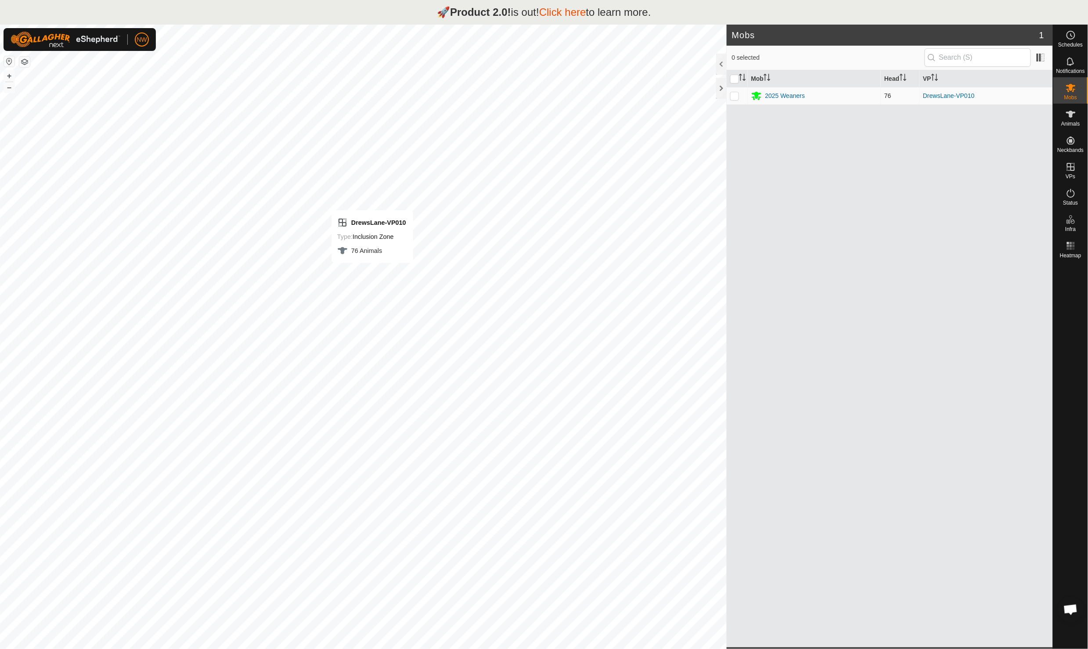
click at [732, 97] on p-checkbox at bounding box center [734, 95] width 9 height 7
checkbox input "true"
click at [793, 97] on div "2025 Weaners" at bounding box center [785, 95] width 40 height 9
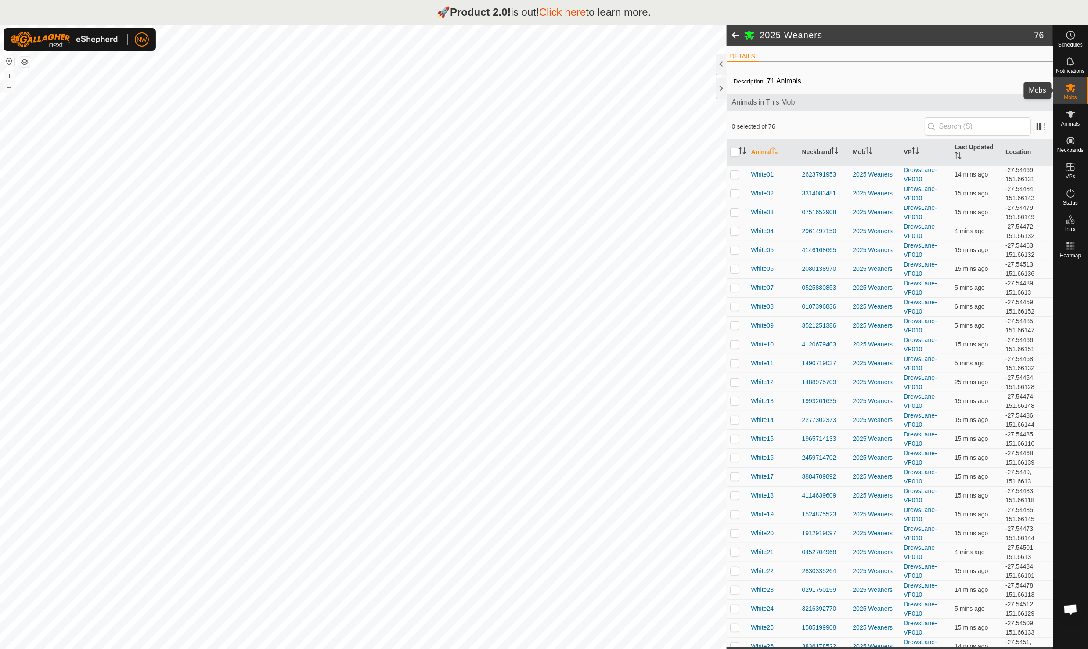
click at [1072, 90] on icon at bounding box center [1071, 88] width 10 height 8
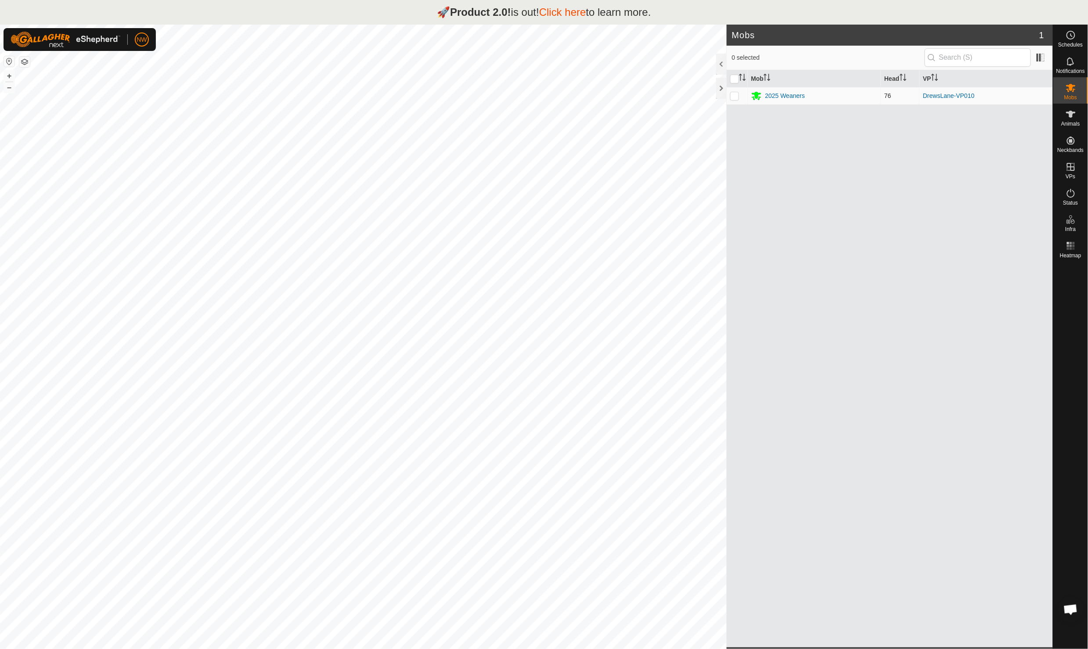
click at [731, 96] on p-checkbox at bounding box center [734, 95] width 9 height 7
checkbox input "true"
click at [954, 225] on div "Mob Head VP 2025 Weaners 76 DrewsLane-VP010" at bounding box center [890, 358] width 326 height 577
click at [1023, 166] on link "In Rotation" at bounding box center [1015, 167] width 75 height 18
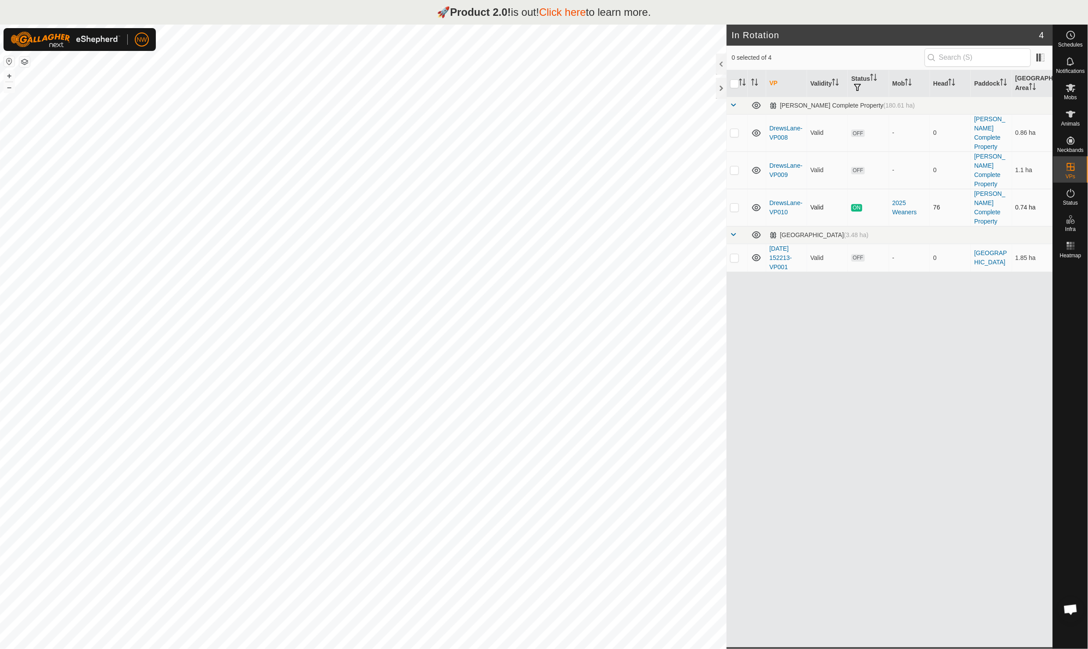
click at [735, 204] on p-checkbox at bounding box center [734, 207] width 9 height 7
checkbox input "true"
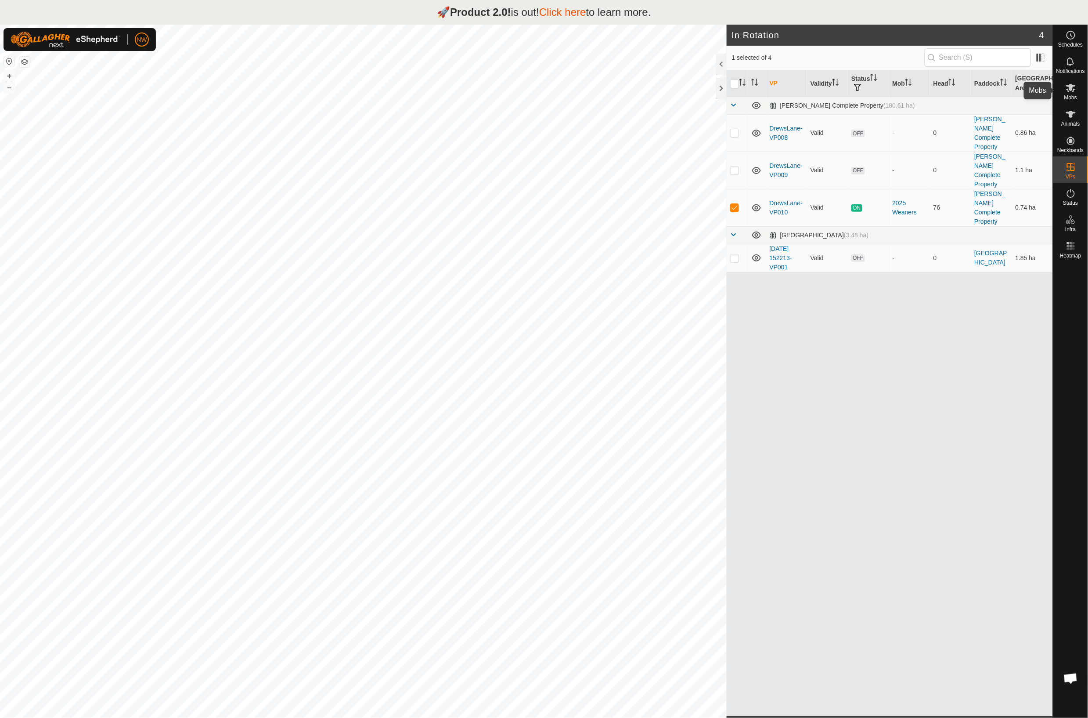
click at [1068, 90] on icon at bounding box center [1071, 88] width 10 height 8
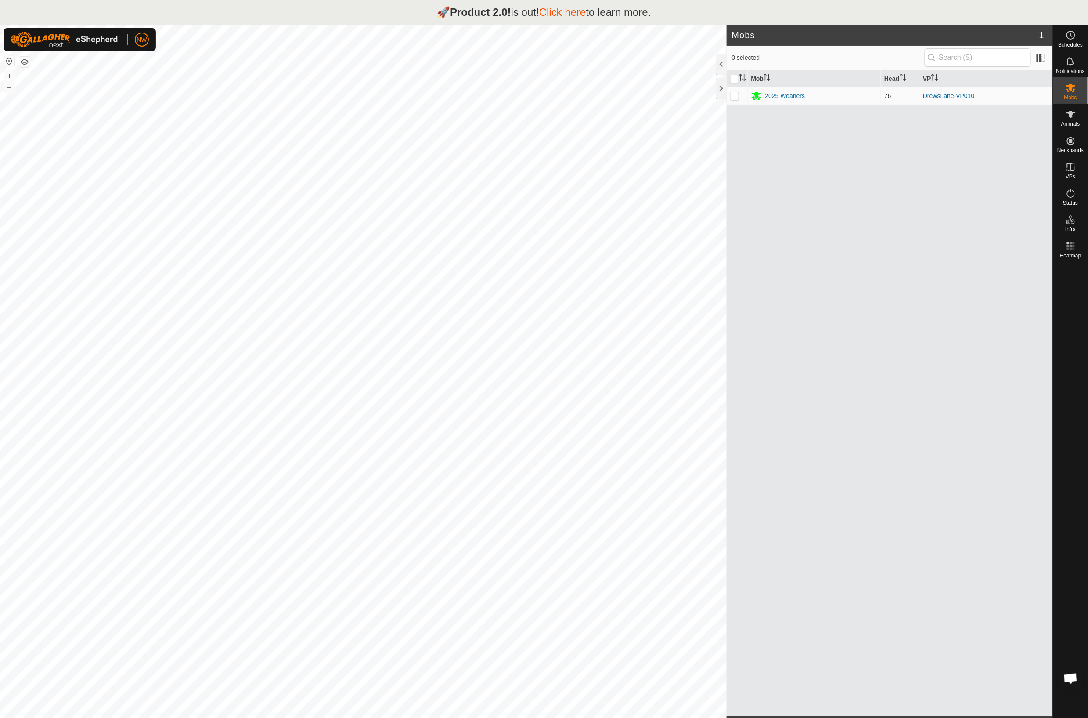
click at [731, 96] on p-checkbox at bounding box center [734, 95] width 9 height 7
checkbox input "true"
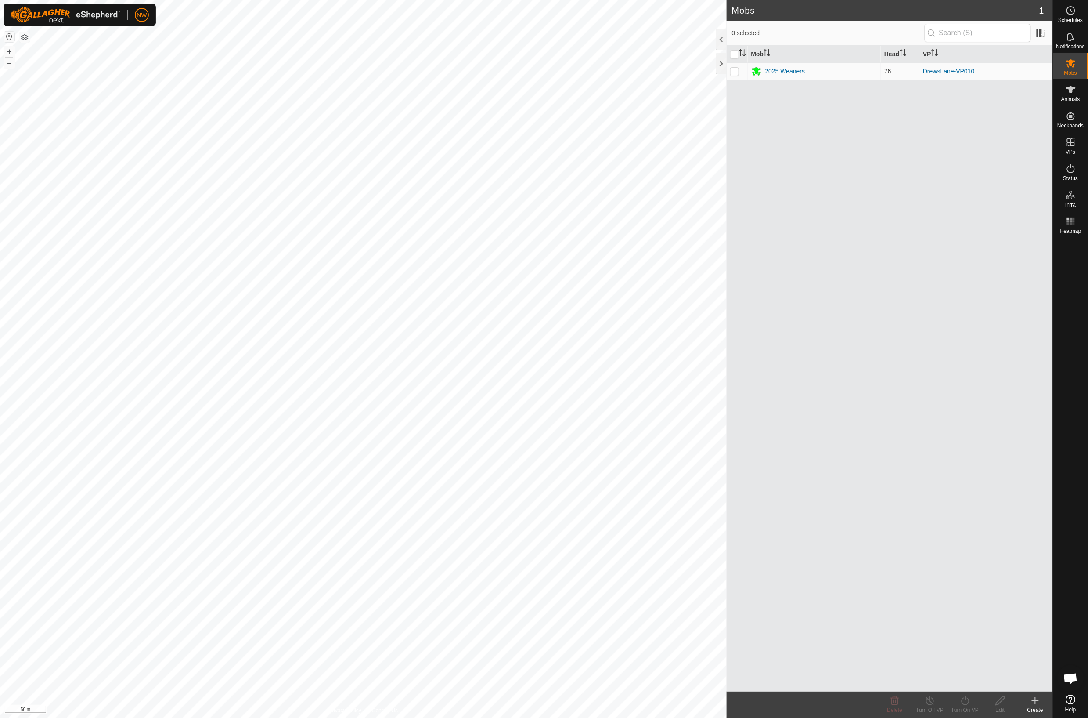
click at [735, 71] on p-checkbox at bounding box center [734, 71] width 9 height 7
checkbox input "true"
click at [1070, 146] on icon at bounding box center [1071, 142] width 8 height 8
click at [976, 139] on li "In Rotation" at bounding box center [1009, 142] width 87 height 18
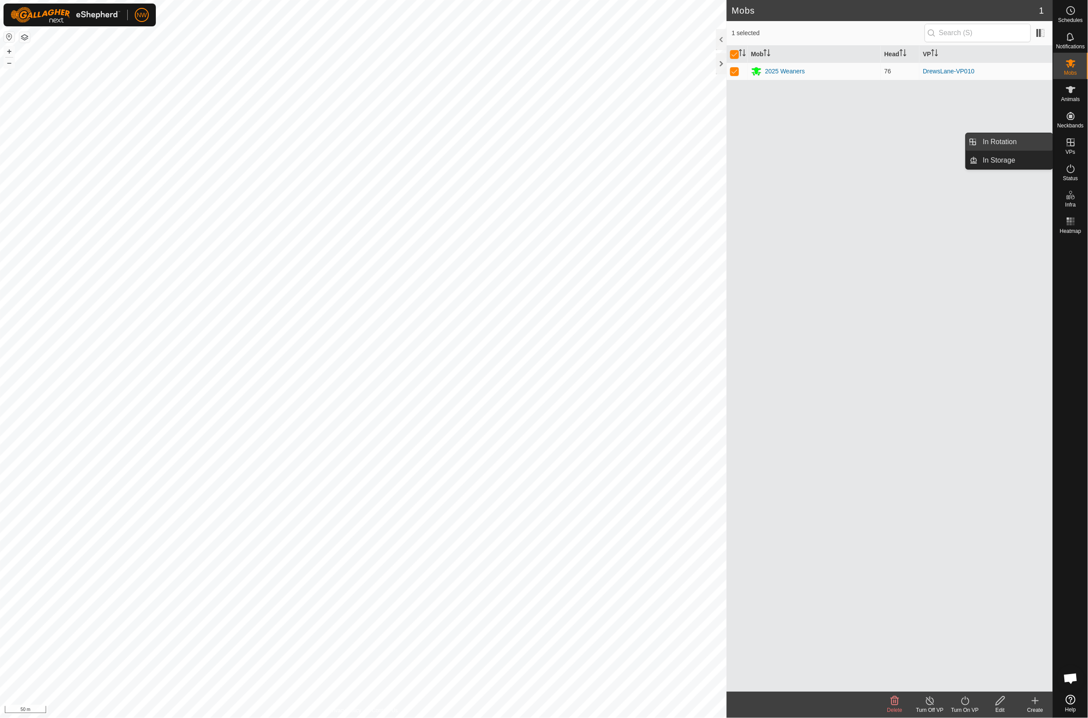
click at [996, 139] on link "In Rotation" at bounding box center [1015, 142] width 75 height 18
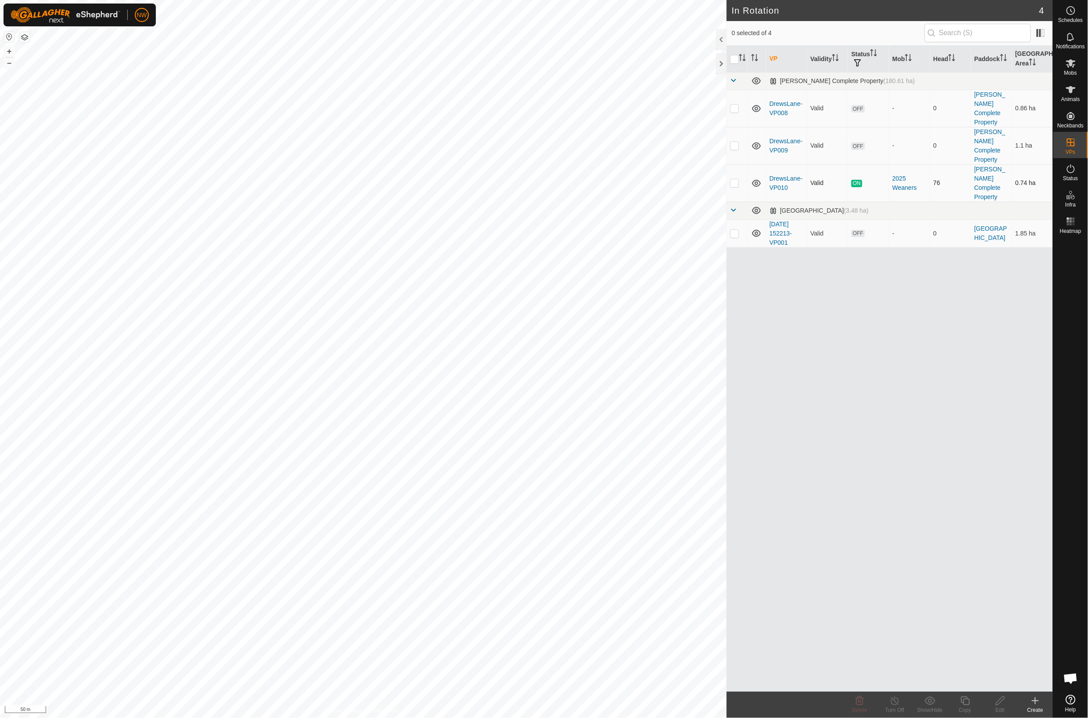
click at [733, 179] on p-checkbox at bounding box center [734, 182] width 9 height 7
checkbox input "true"
click at [963, 702] on icon at bounding box center [965, 700] width 9 height 9
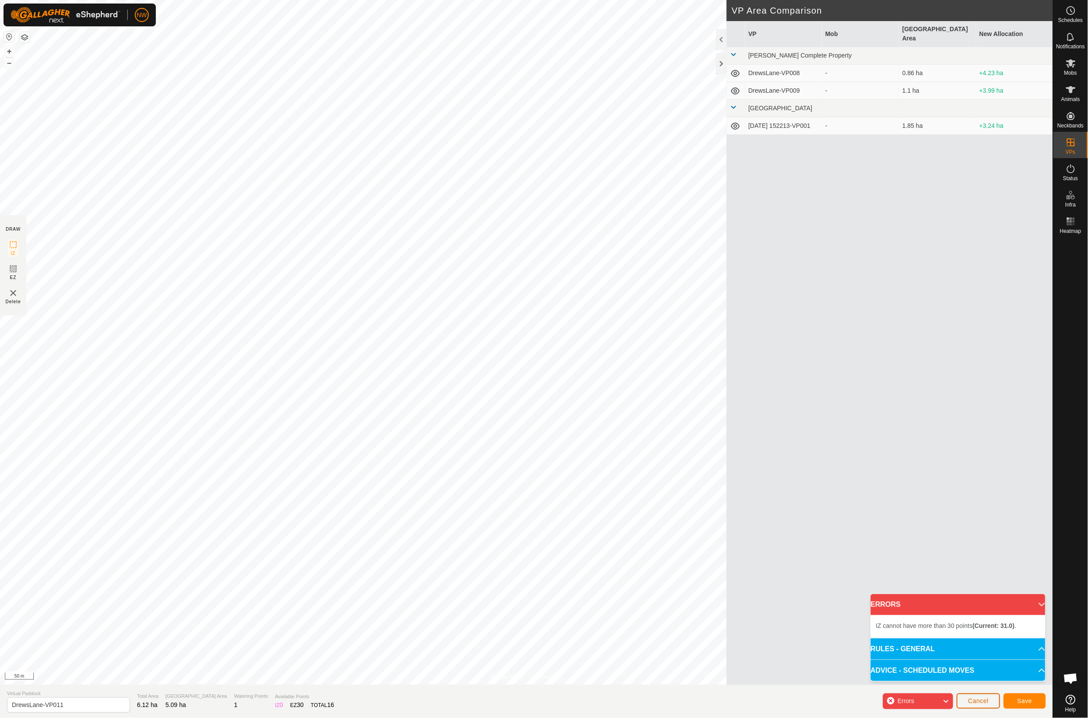
click at [972, 701] on span "Cancel" at bounding box center [978, 700] width 21 height 7
